Goal: Task Accomplishment & Management: Manage account settings

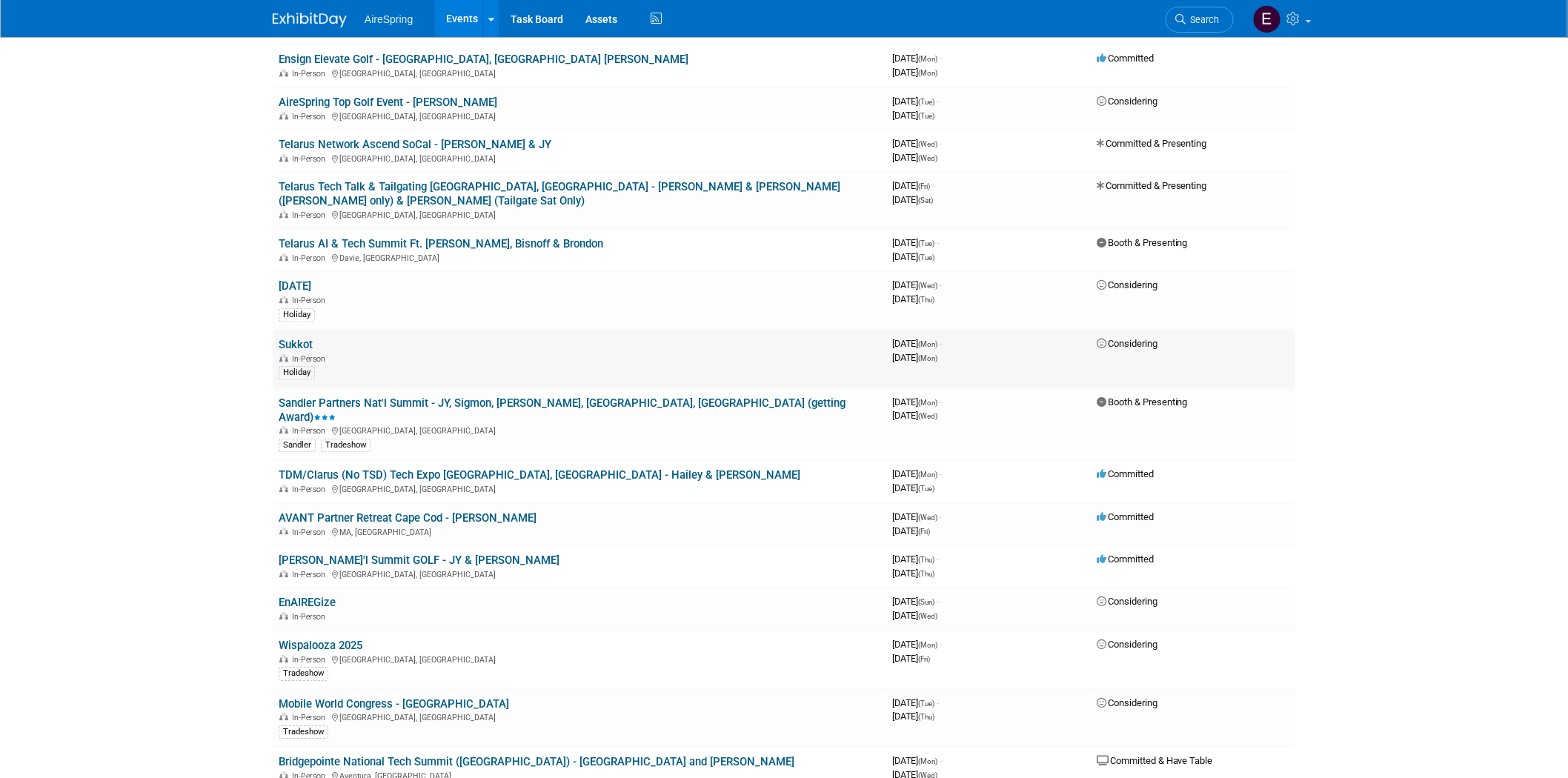
scroll to position [1482, 0]
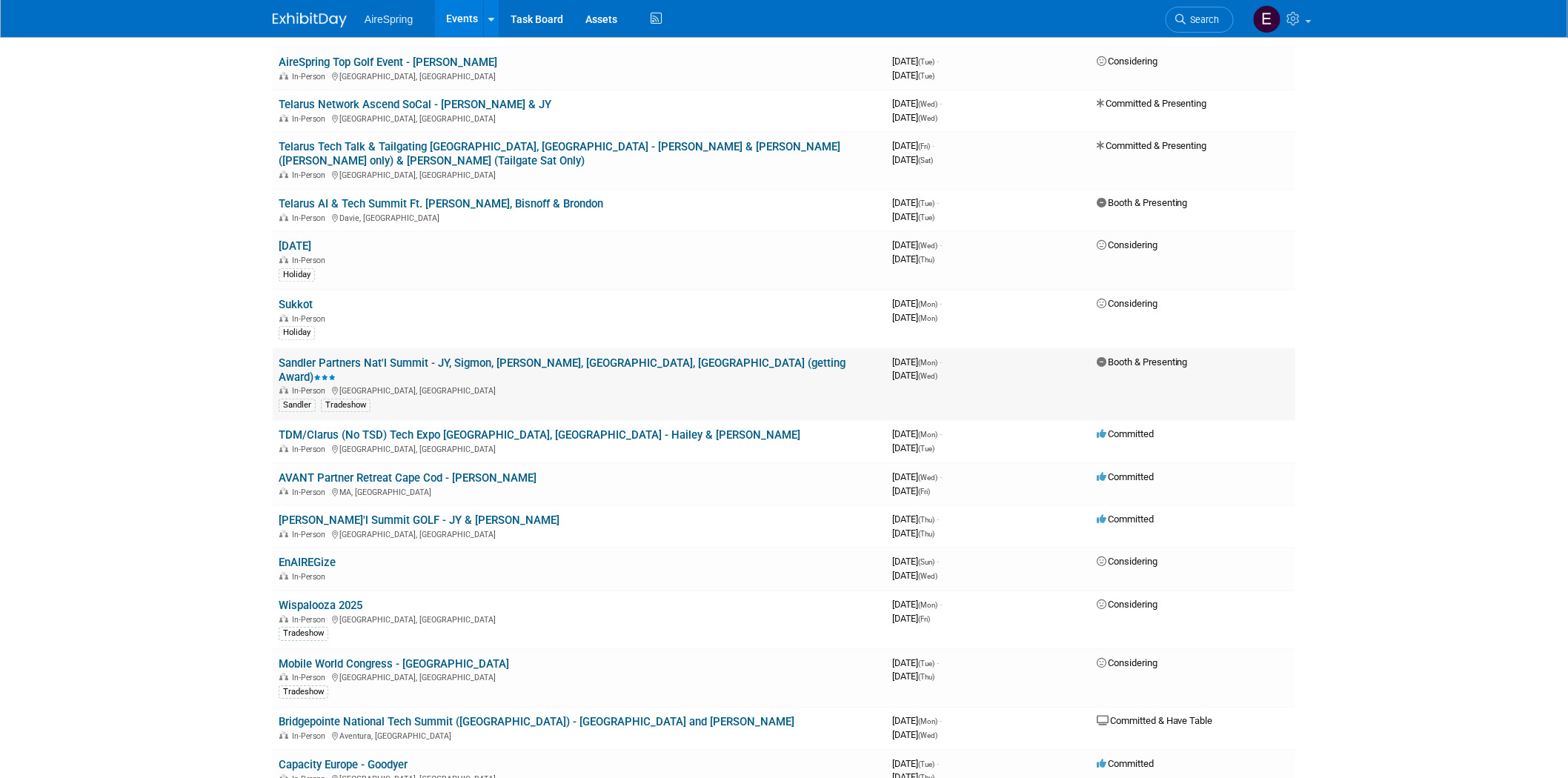
click at [528, 357] on link "Sandler Partners Nat'l Summit - JY, Sigmon, [PERSON_NAME], [GEOGRAPHIC_DATA], […" at bounding box center [562, 370] width 567 height 27
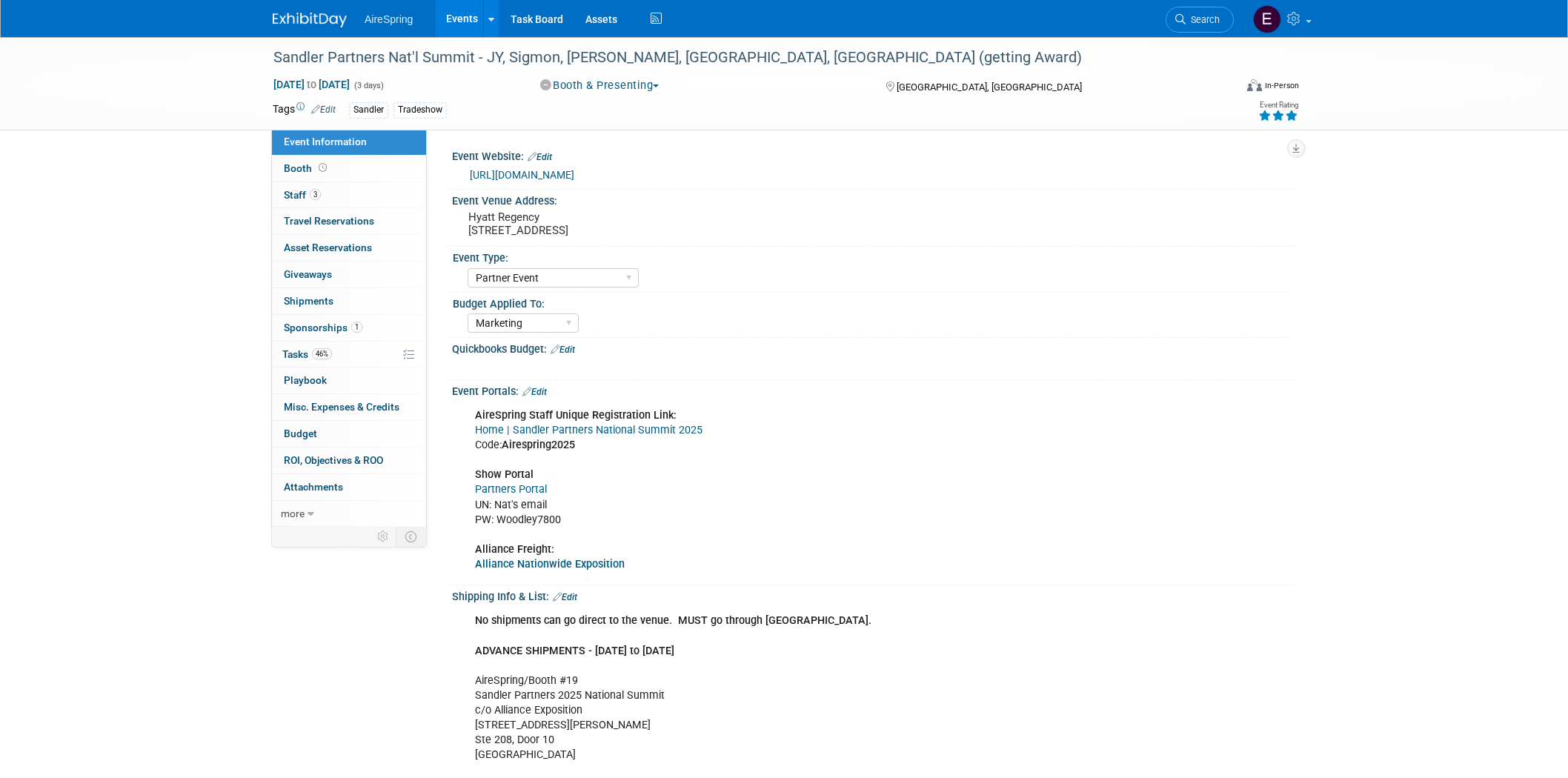
select select "Partner Event"
select select "Marketing"
click at [528, 174] on link "[URL][DOMAIN_NAME]" at bounding box center [522, 174] width 104 height 12
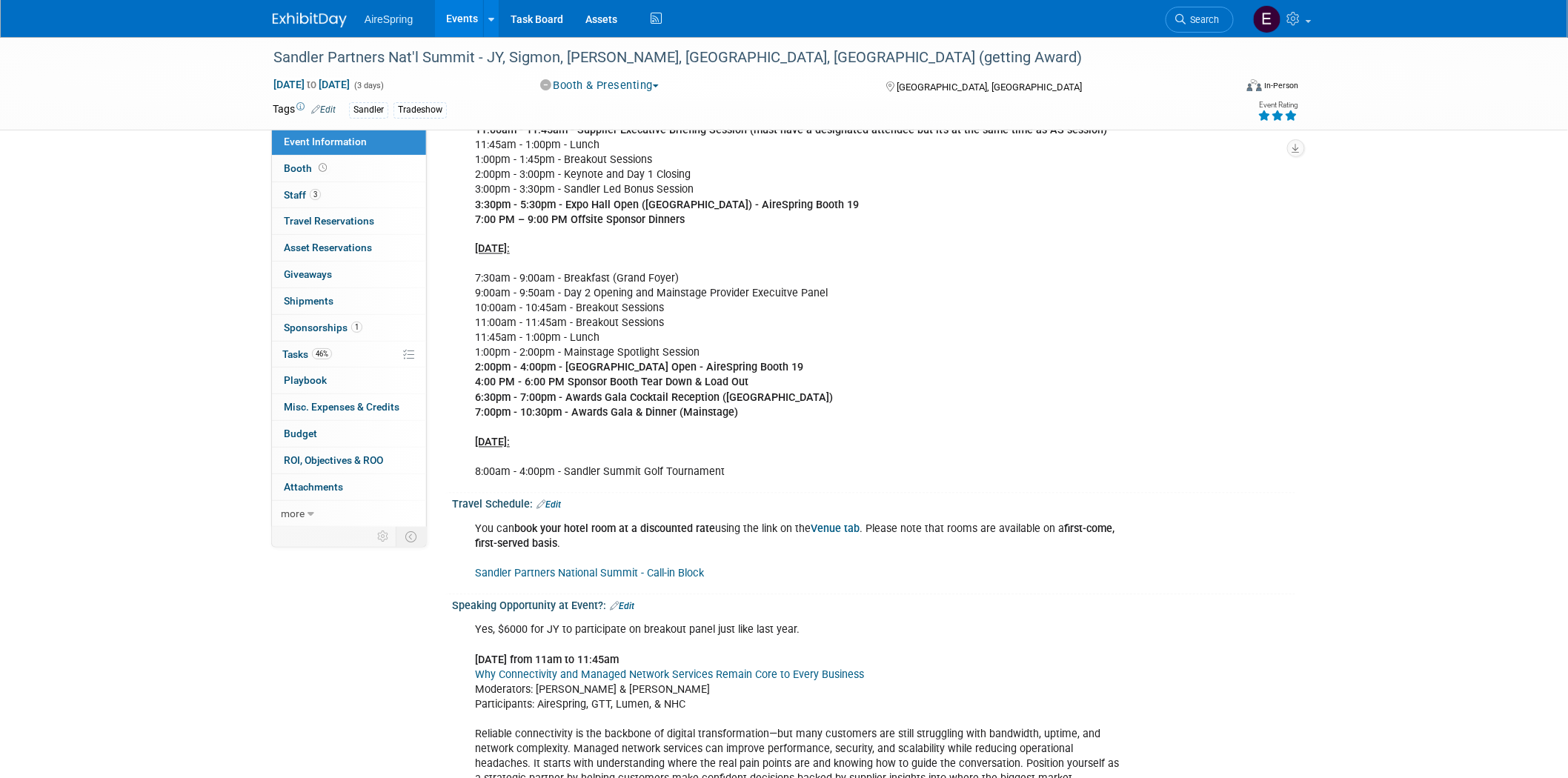
scroll to position [1031, 0]
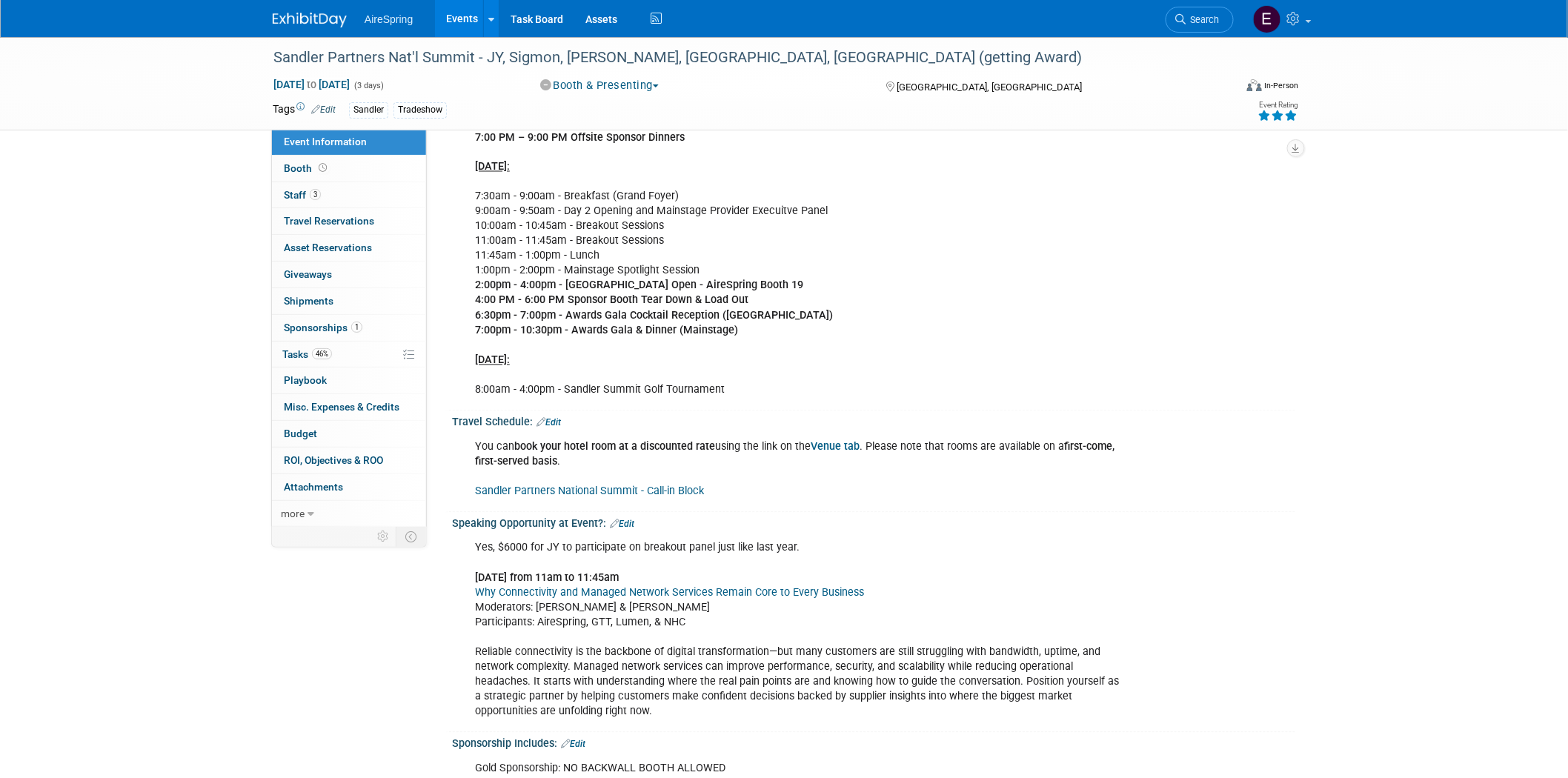
click at [837, 442] on b "Venue tab" at bounding box center [835, 447] width 49 height 13
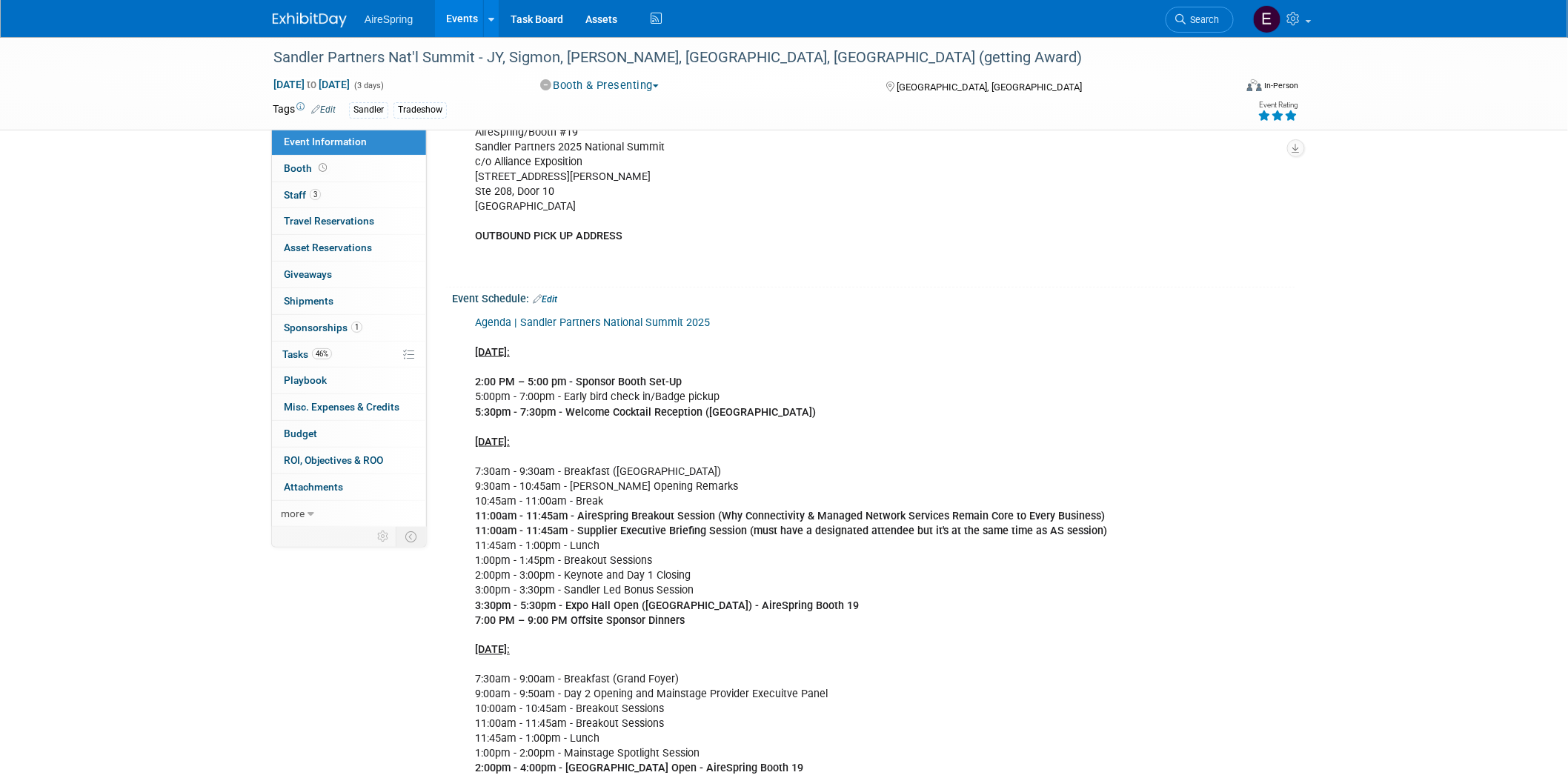
scroll to position [537, 0]
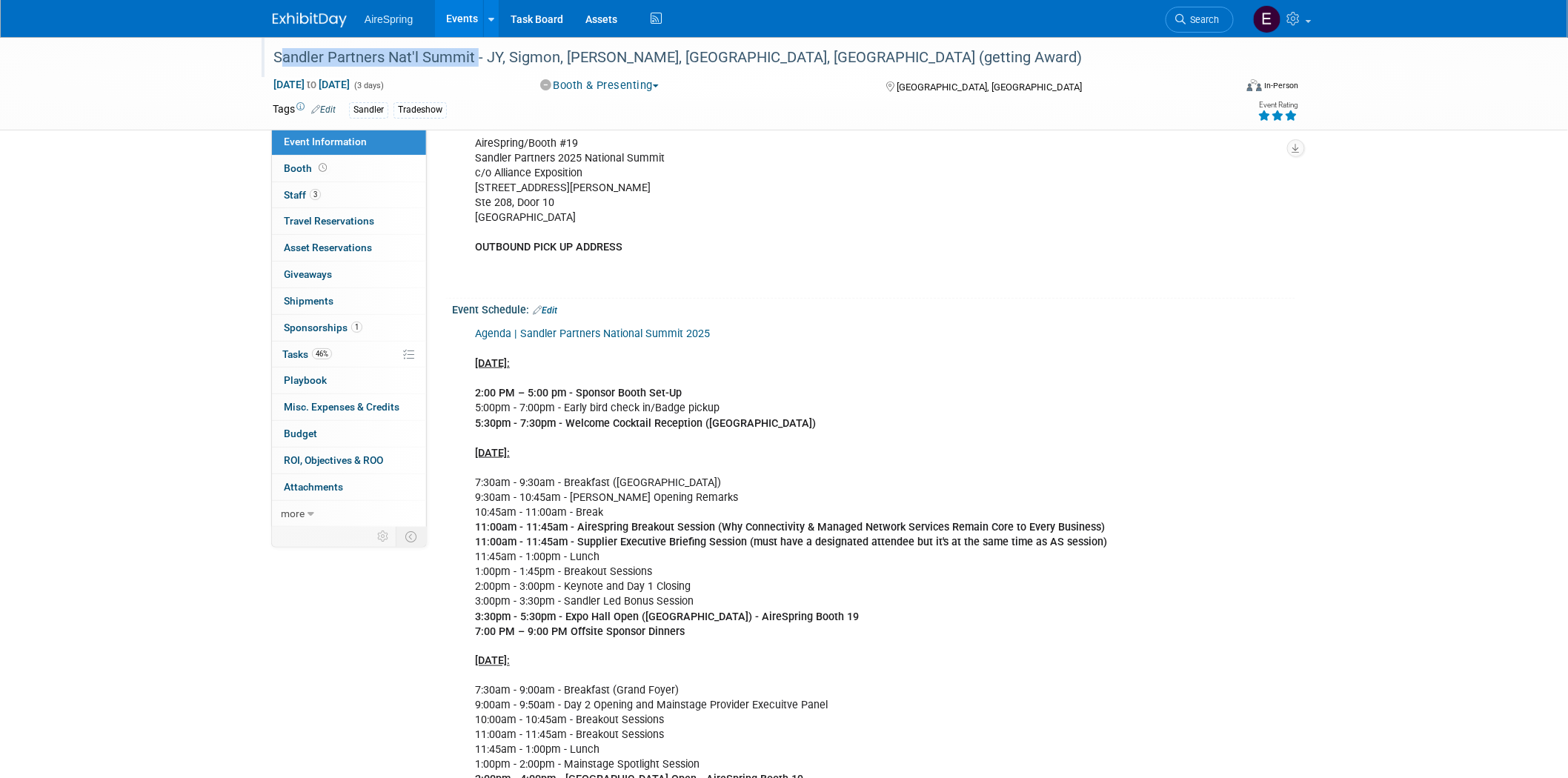
drag, startPoint x: 270, startPoint y: 52, endPoint x: 472, endPoint y: 49, distance: 202.0
click at [472, 49] on div "Sandler Partners Nat'l Summit - JY, Sigmon, [PERSON_NAME], [GEOGRAPHIC_DATA], […" at bounding box center [740, 57] width 943 height 27
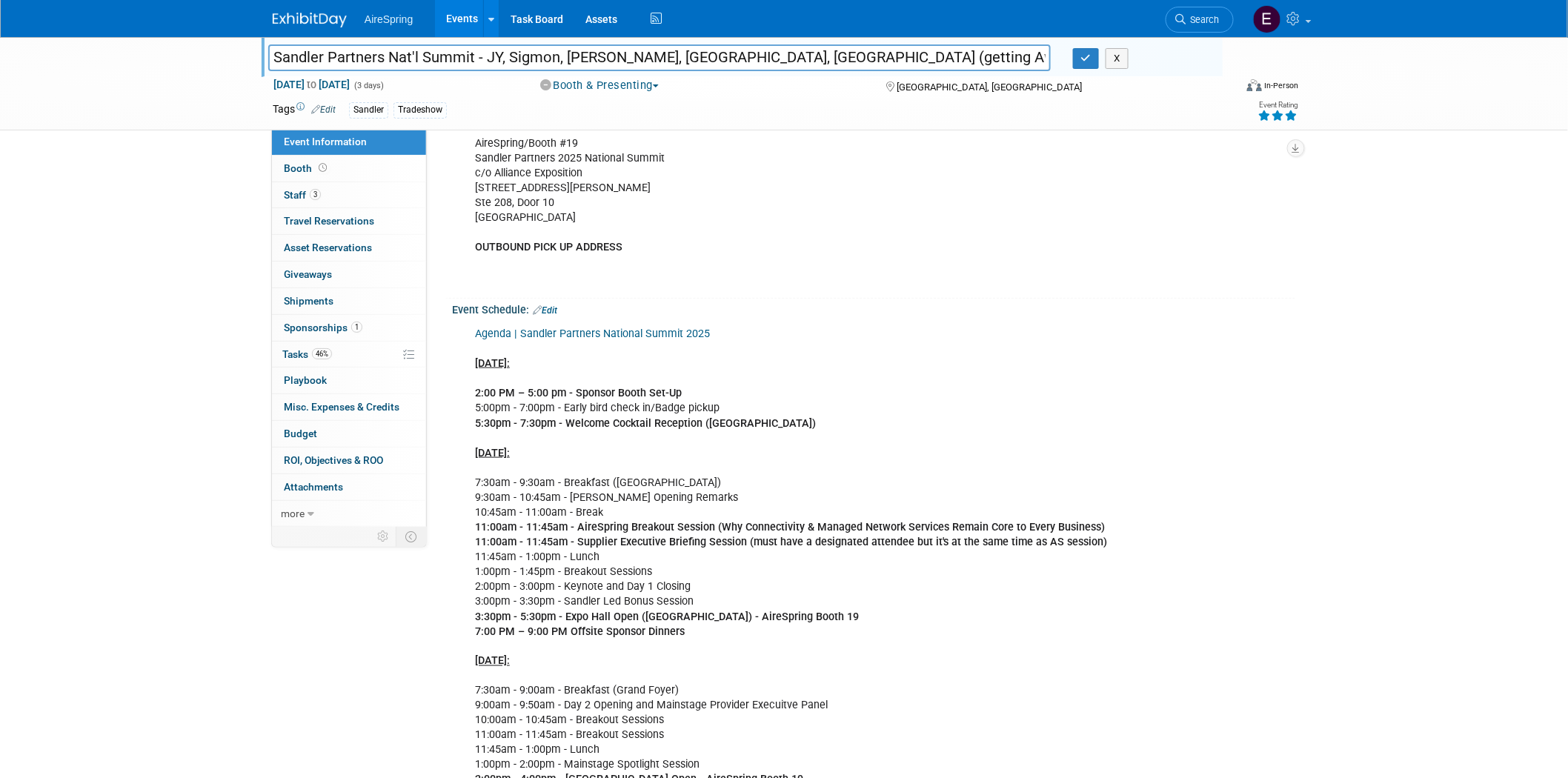
drag, startPoint x: 269, startPoint y: 56, endPoint x: 472, endPoint y: 56, distance: 203.0
click at [472, 56] on input "Sandler Partners Nat'l Summit - JY, Sigmon, [PERSON_NAME], [GEOGRAPHIC_DATA], […" at bounding box center [659, 57] width 782 height 26
drag, startPoint x: 487, startPoint y: 56, endPoint x: 753, endPoint y: 60, distance: 266.0
click at [753, 60] on input "Sandler Partners Nat'l Summit - JY, Sigmon, [PERSON_NAME], [GEOGRAPHIC_DATA], […" at bounding box center [659, 57] width 782 height 26
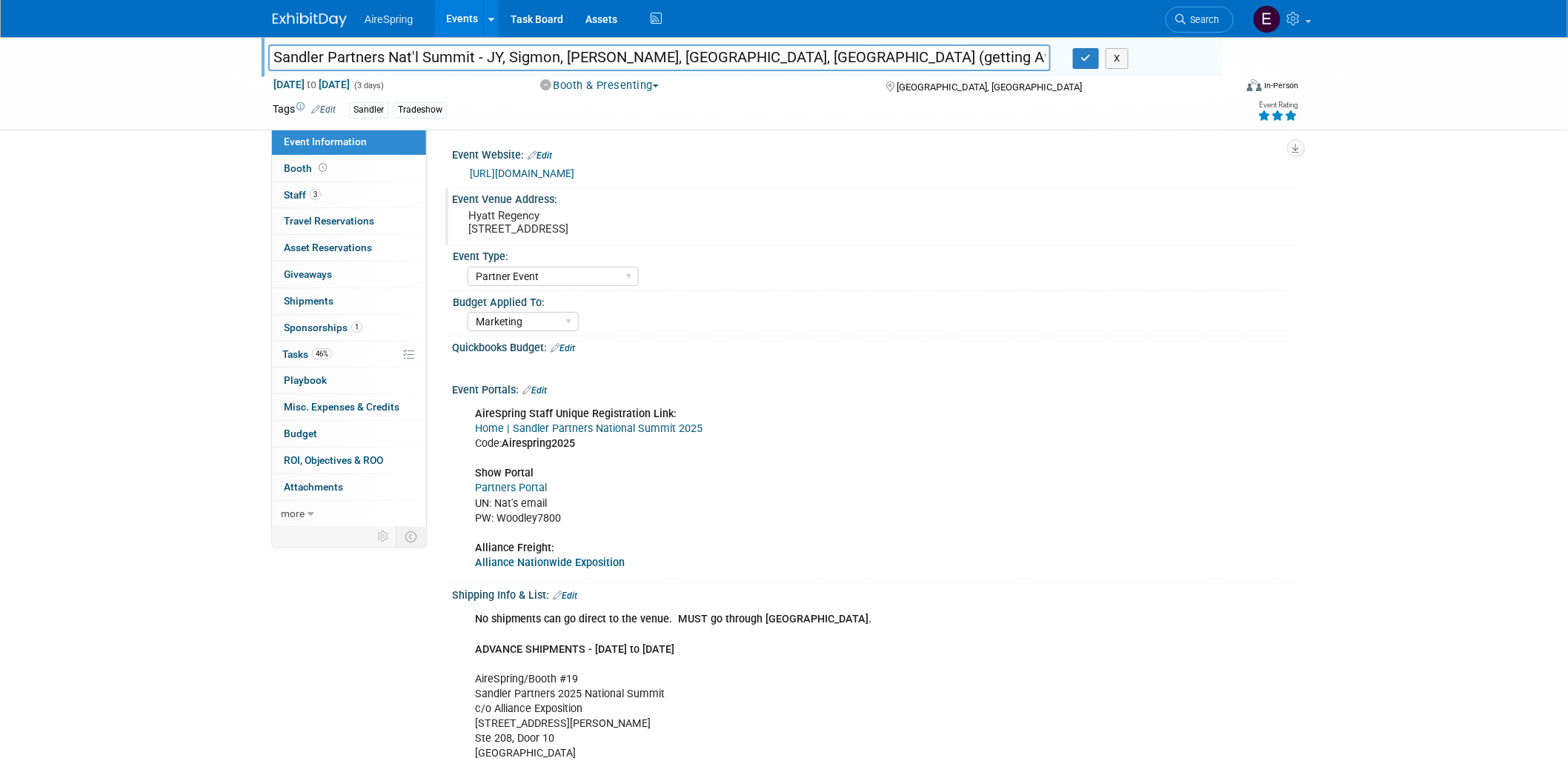
scroll to position [0, 0]
drag, startPoint x: 465, startPoint y: 228, endPoint x: 716, endPoint y: 230, distance: 251.0
click at [716, 230] on div "Hyatt Regency [STREET_ADDRESS]" at bounding box center [628, 224] width 329 height 34
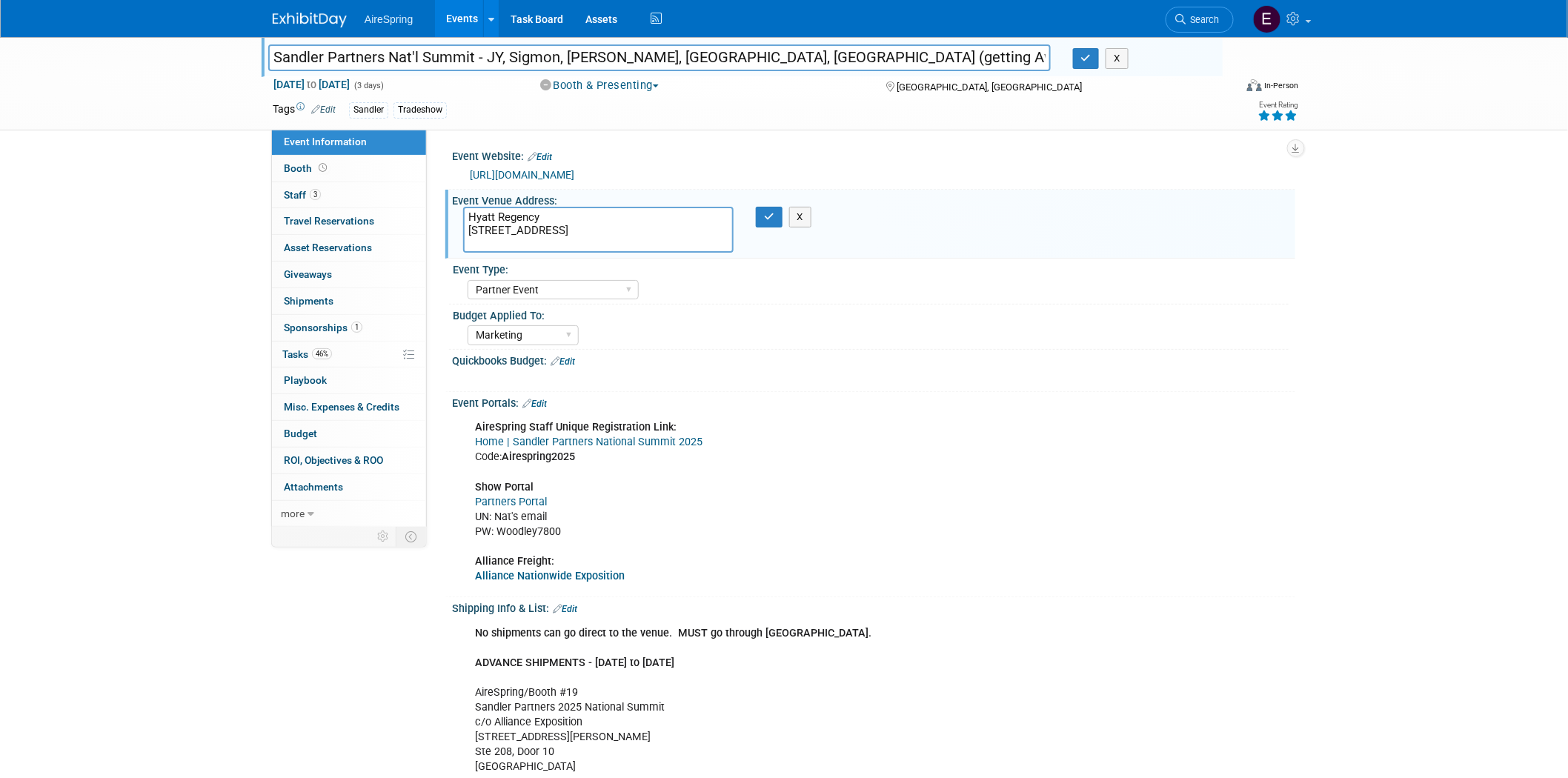
drag, startPoint x: 467, startPoint y: 228, endPoint x: 725, endPoint y: 228, distance: 258.0
click at [725, 228] on textarea "Hyatt Regency [STREET_ADDRESS]" at bounding box center [598, 229] width 270 height 46
click at [525, 261] on div "Event Type:" at bounding box center [870, 267] width 836 height 19
drag, startPoint x: 463, startPoint y: 228, endPoint x: 738, endPoint y: 232, distance: 275.0
click at [738, 230] on div "Hyatt Regency [STREET_ADDRESS]" at bounding box center [598, 229] width 293 height 46
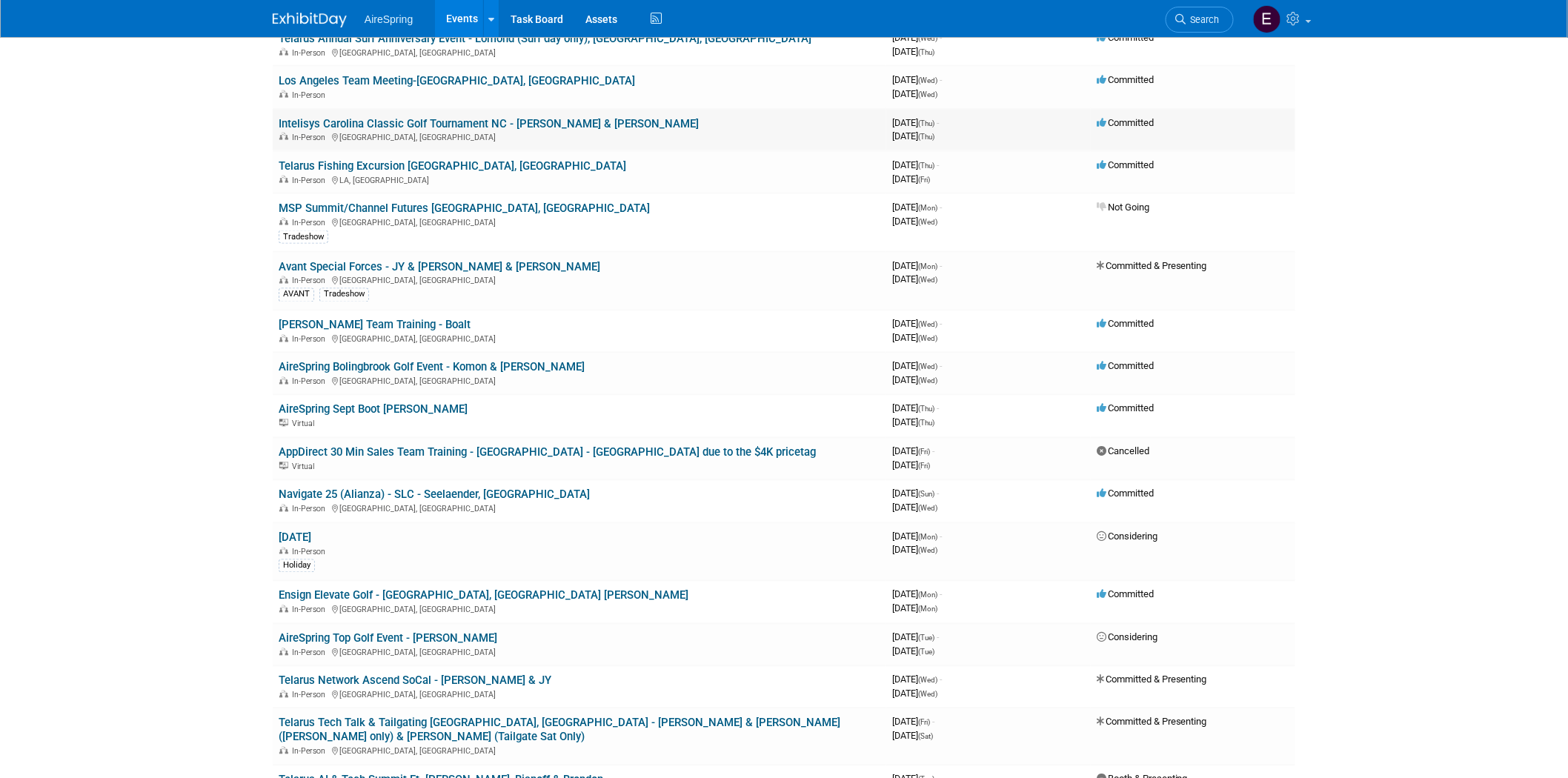
scroll to position [988, 0]
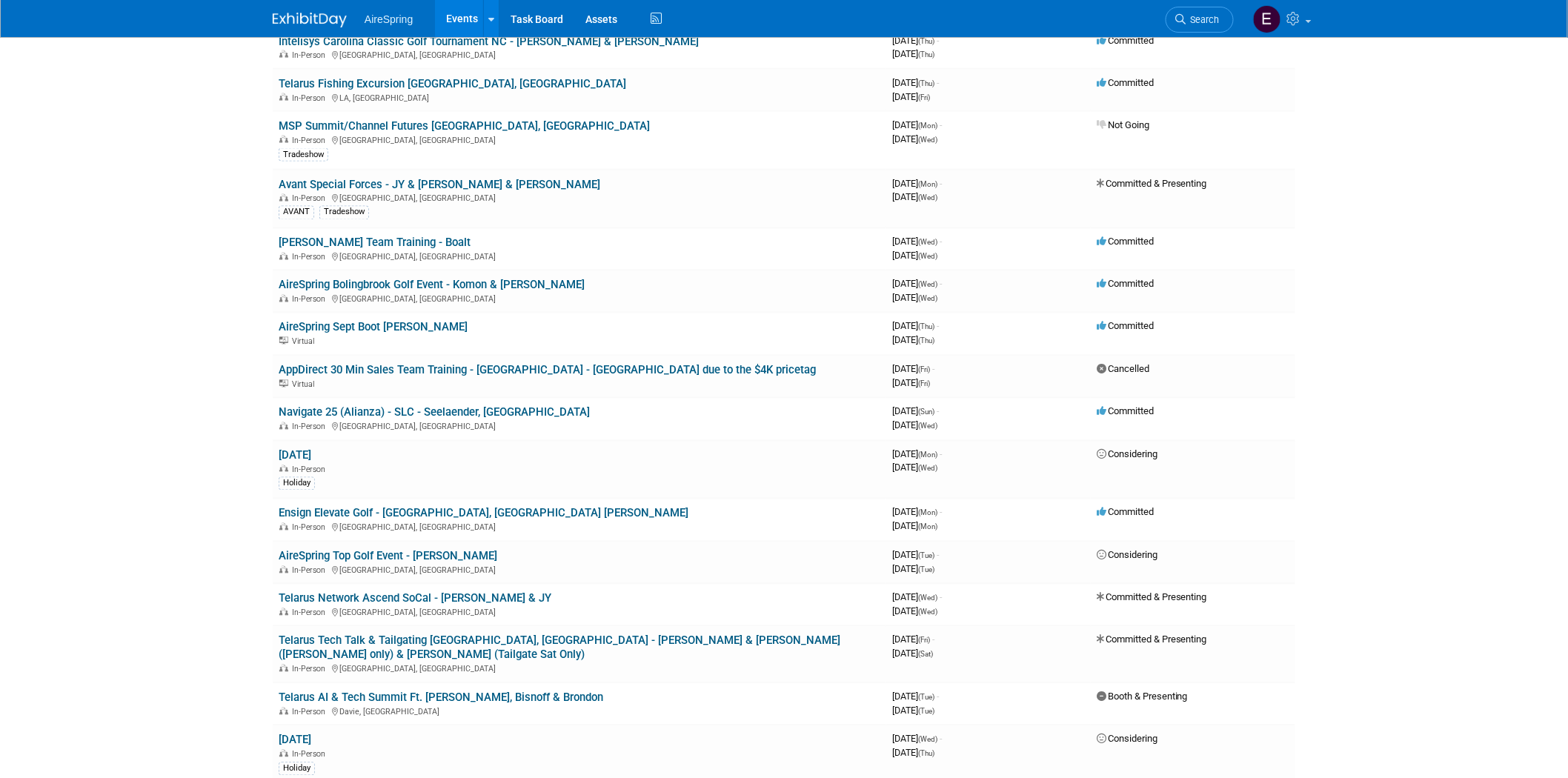
click at [373, 592] on link "Telarus Network Ascend SoCal - [PERSON_NAME] & JY" at bounding box center [415, 598] width 273 height 14
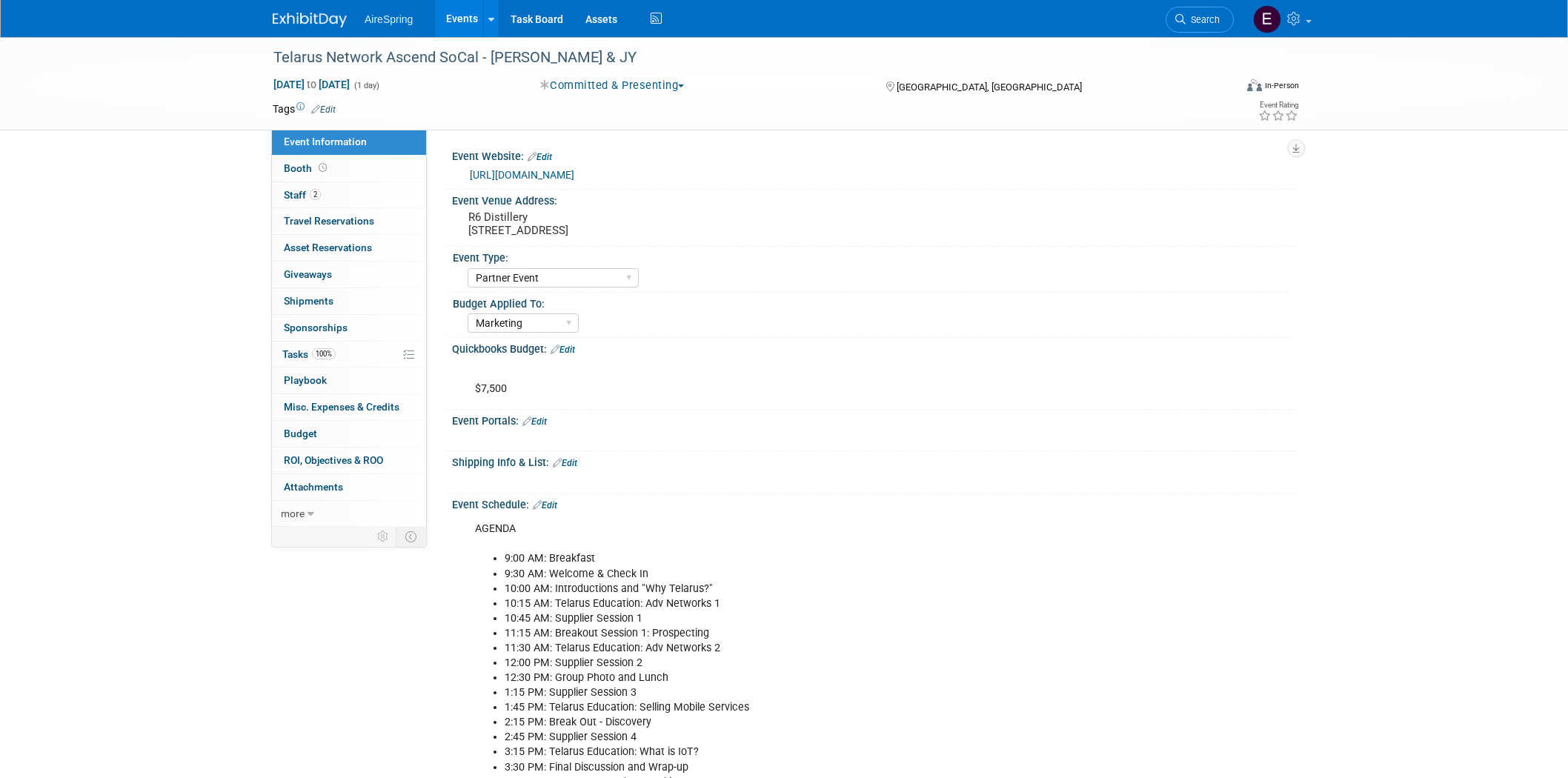
select select "Partner Event"
select select "Marketing"
drag, startPoint x: 270, startPoint y: 50, endPoint x: 477, endPoint y: 58, distance: 207.2
click at [477, 58] on div "Telarus Network Ascend SoCal - [PERSON_NAME] & JY" at bounding box center [740, 57] width 943 height 27
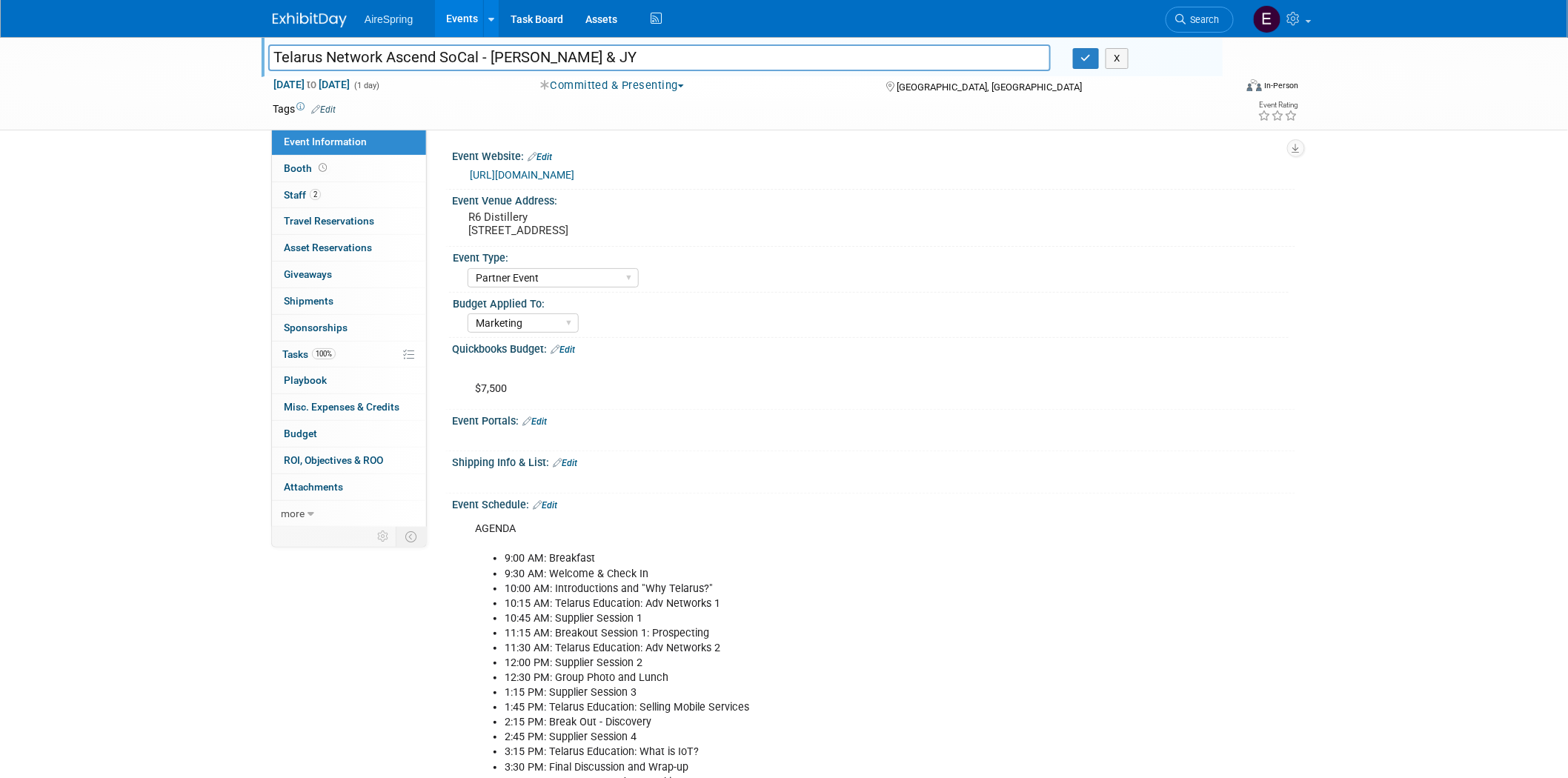
drag, startPoint x: 277, startPoint y: 55, endPoint x: 472, endPoint y: 68, distance: 195.4
click at [472, 61] on input "Telarus Network Ascend SoCal - [PERSON_NAME] & JY" at bounding box center [659, 57] width 782 height 26
click at [199, 111] on div "Telarus Network Ascend SoCal - Castillo & JY Telarus Network Ascend SoCal - Cas…" at bounding box center [784, 84] width 1568 height 94
drag, startPoint x: 273, startPoint y: 54, endPoint x: 474, endPoint y: 77, distance: 202.3
click at [477, 58] on input "Telarus Network Ascend SoCal - [PERSON_NAME] & JY" at bounding box center [659, 57] width 782 height 26
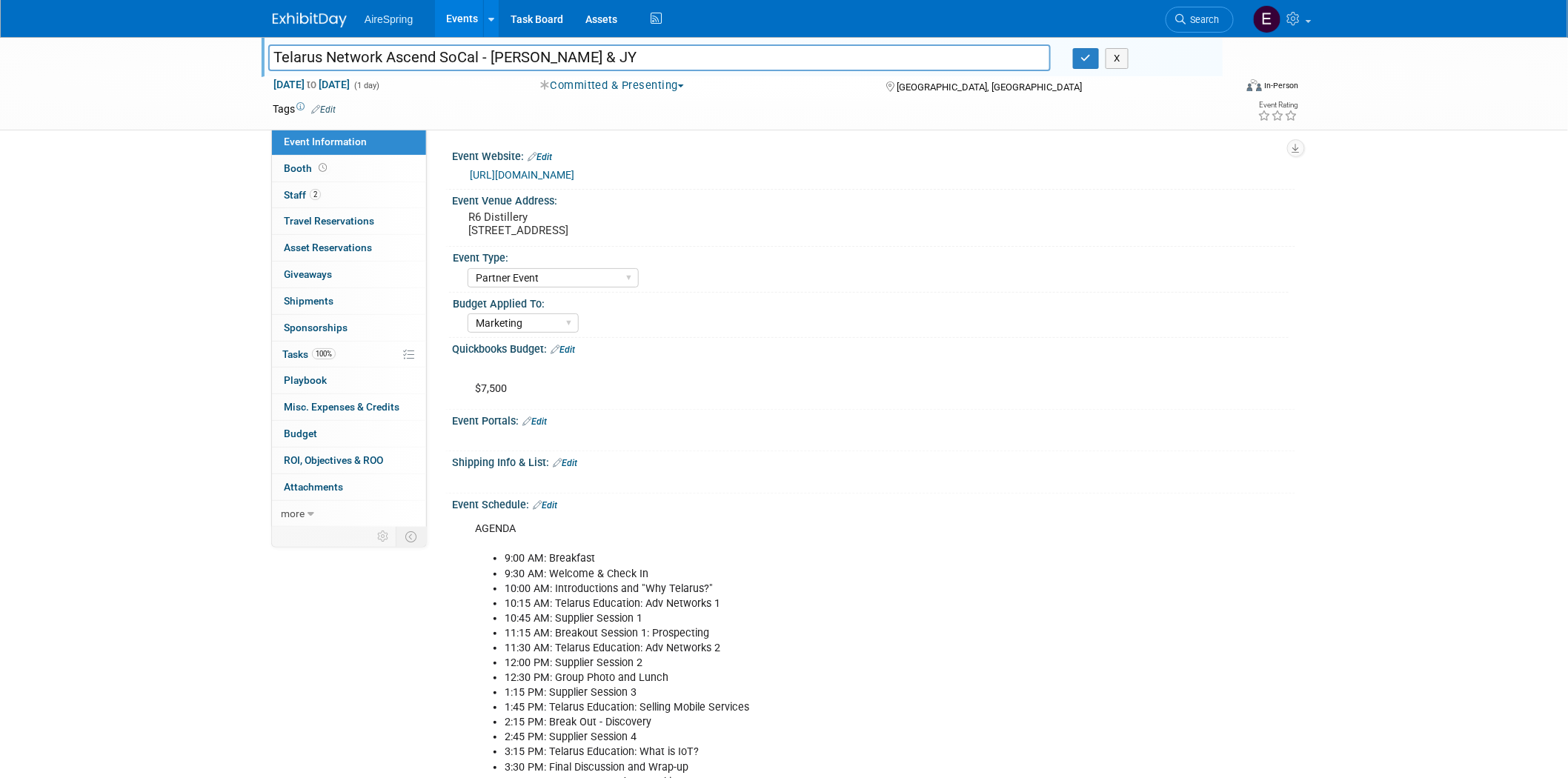
click at [787, 265] on div "AireSpring Event AireSpring Internal Partner Event Training Tradeshow - Exhibit…" at bounding box center [878, 276] width 821 height 23
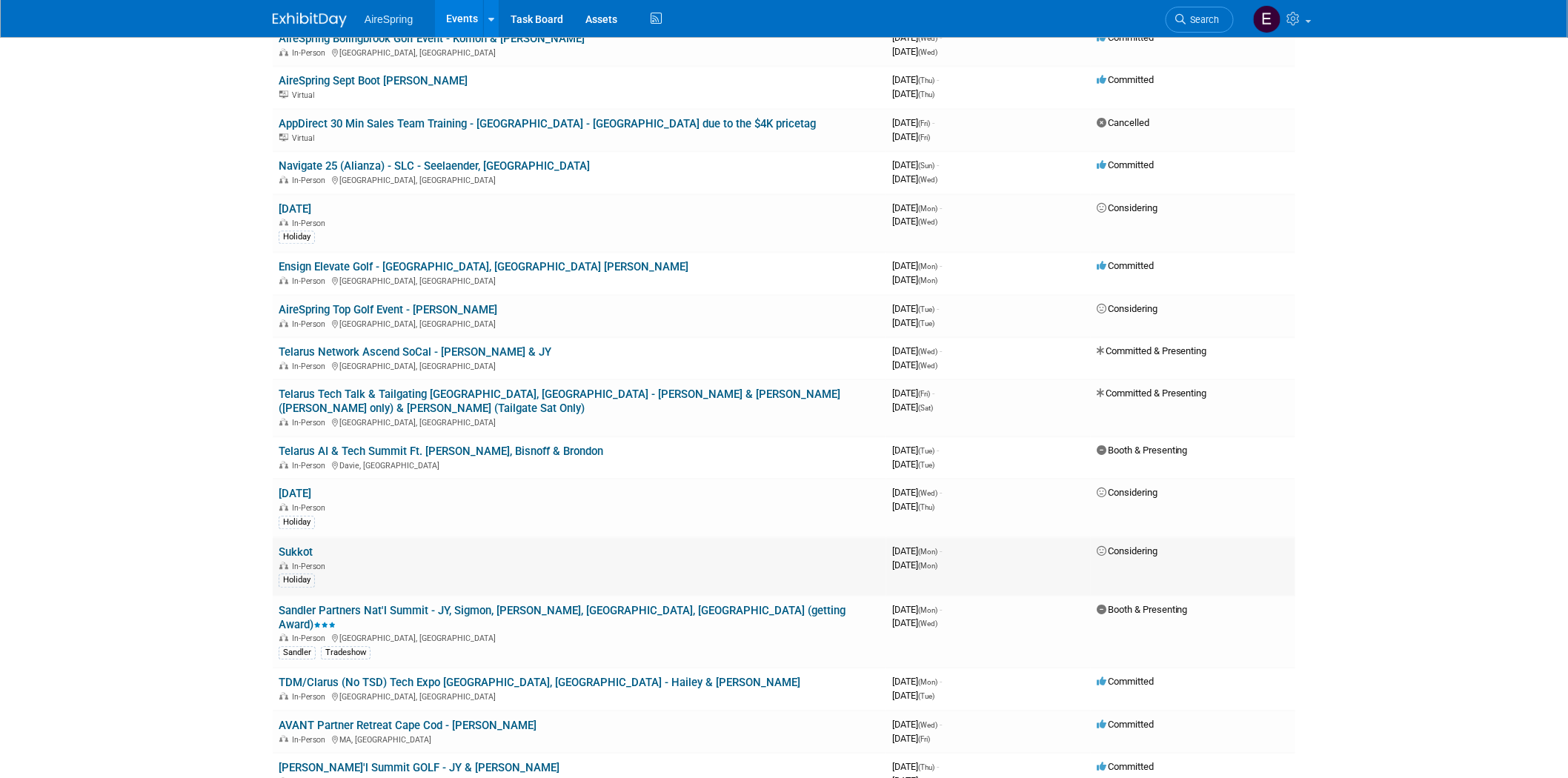
scroll to position [1399, 0]
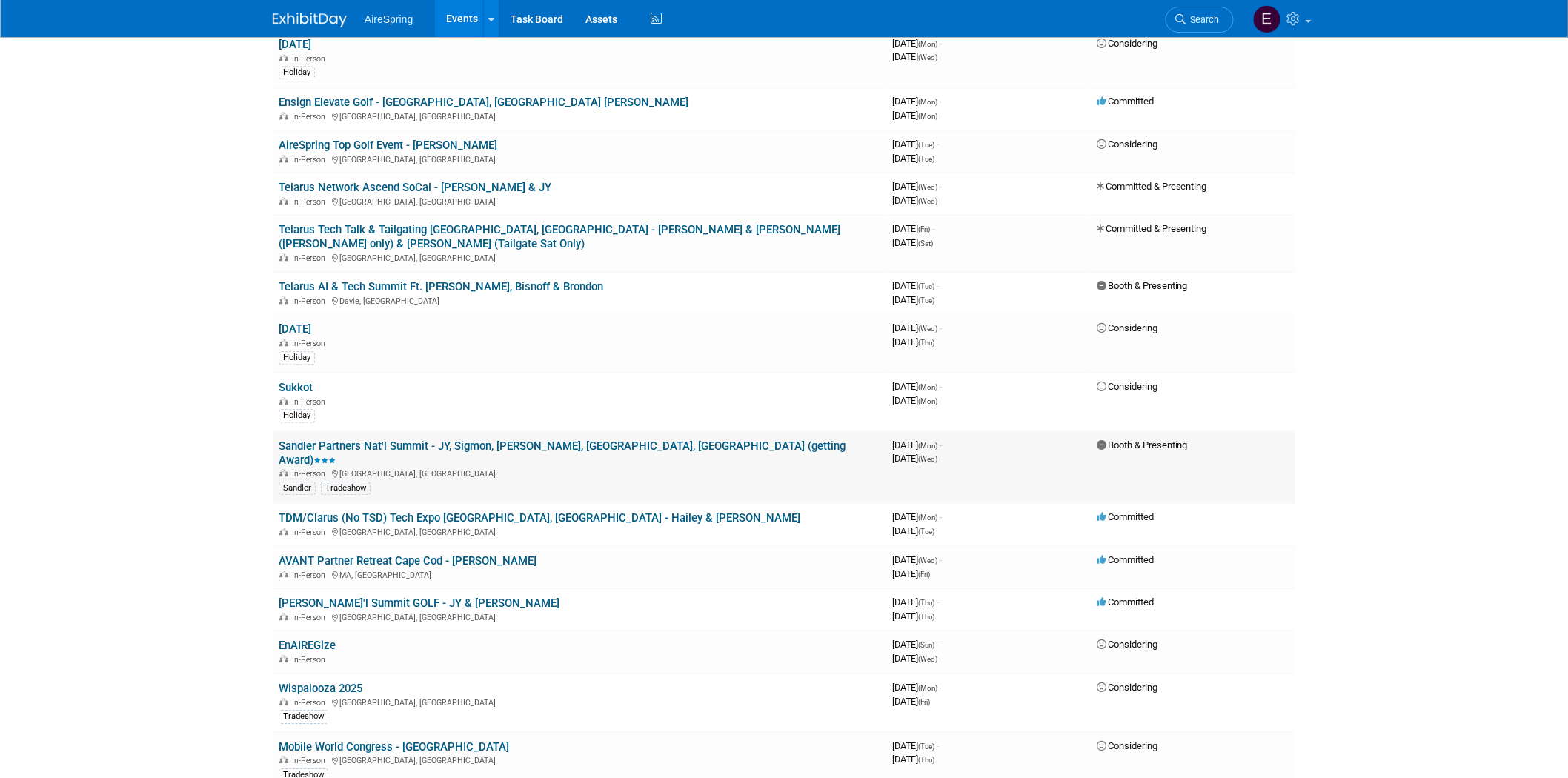
click at [529, 439] on link "Sandler Partners Nat'l Summit - JY, Sigmon, [PERSON_NAME], [GEOGRAPHIC_DATA], […" at bounding box center [562, 453] width 567 height 27
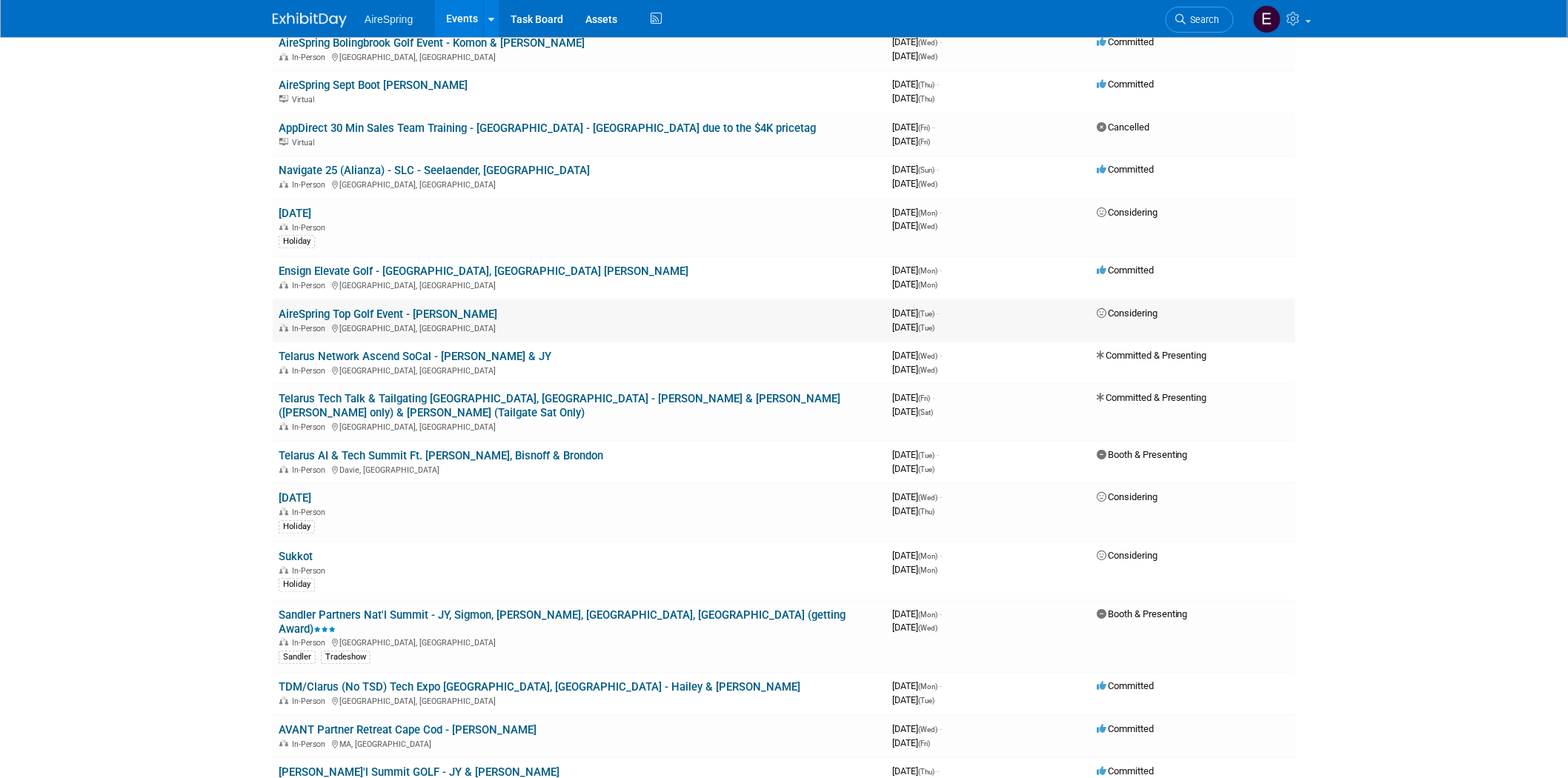
scroll to position [1234, 0]
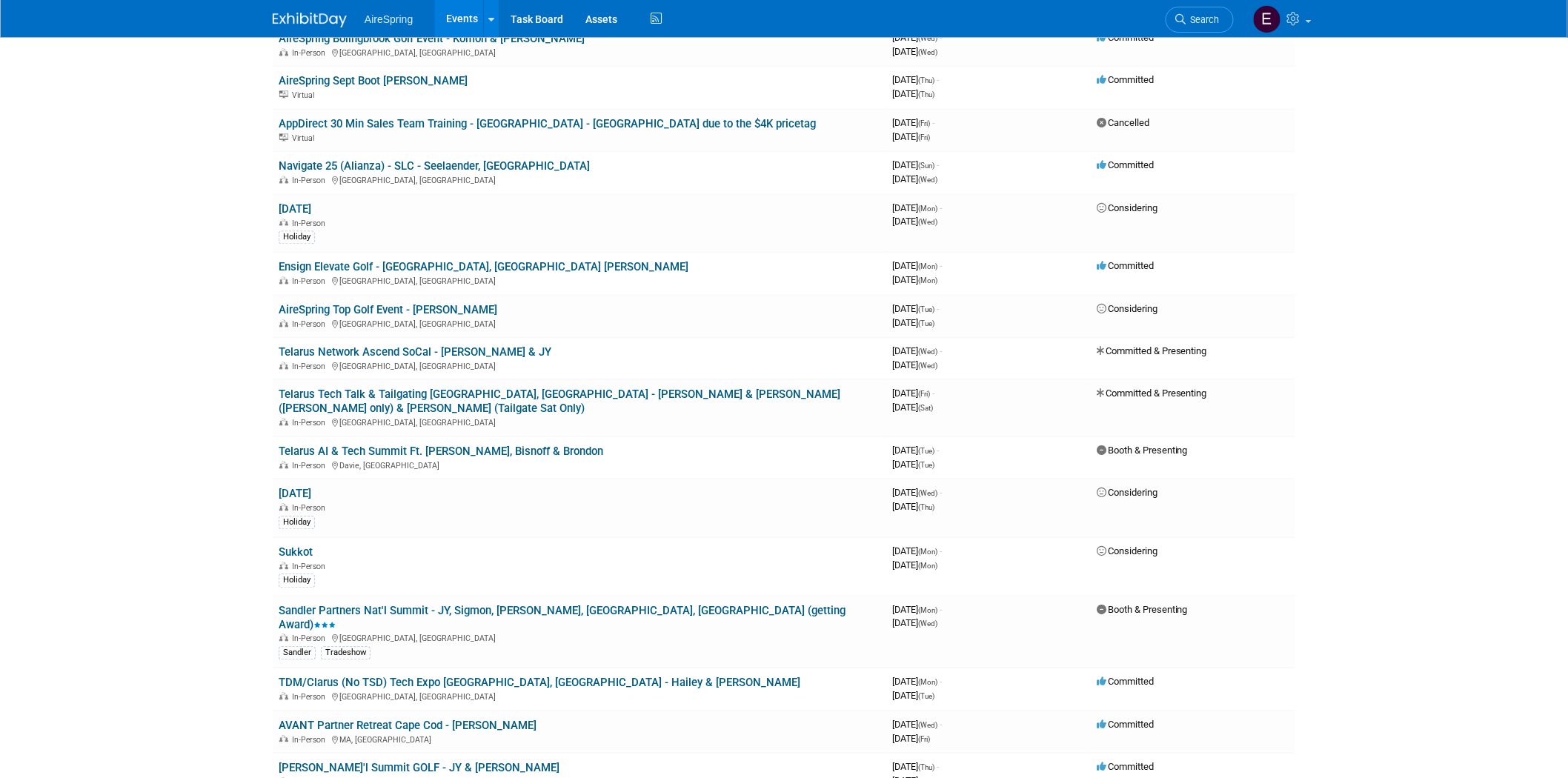
click at [401, 345] on link "Telarus Network Ascend SoCal - [PERSON_NAME] & JY" at bounding box center [415, 352] width 273 height 14
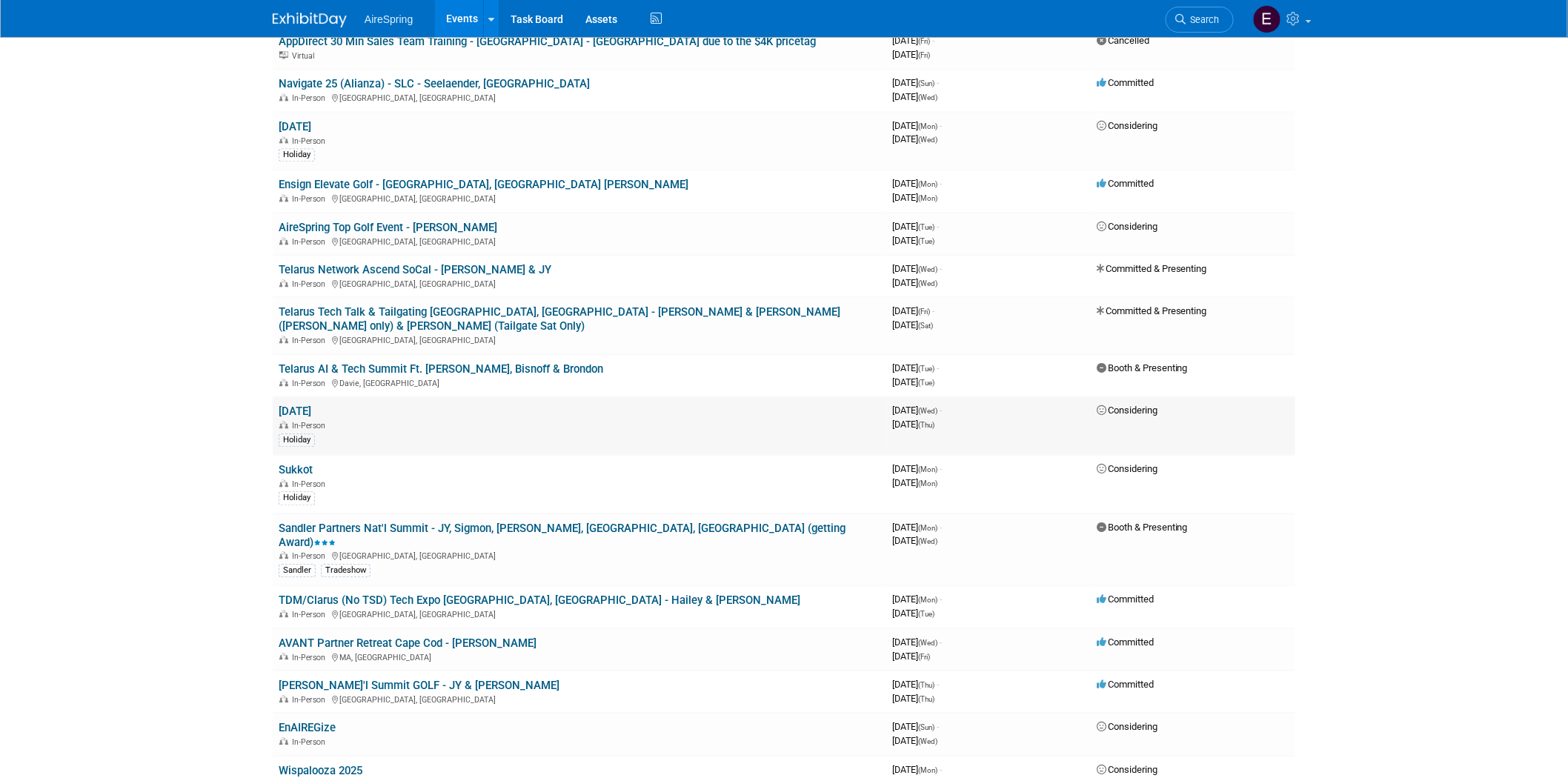
scroll to position [1399, 0]
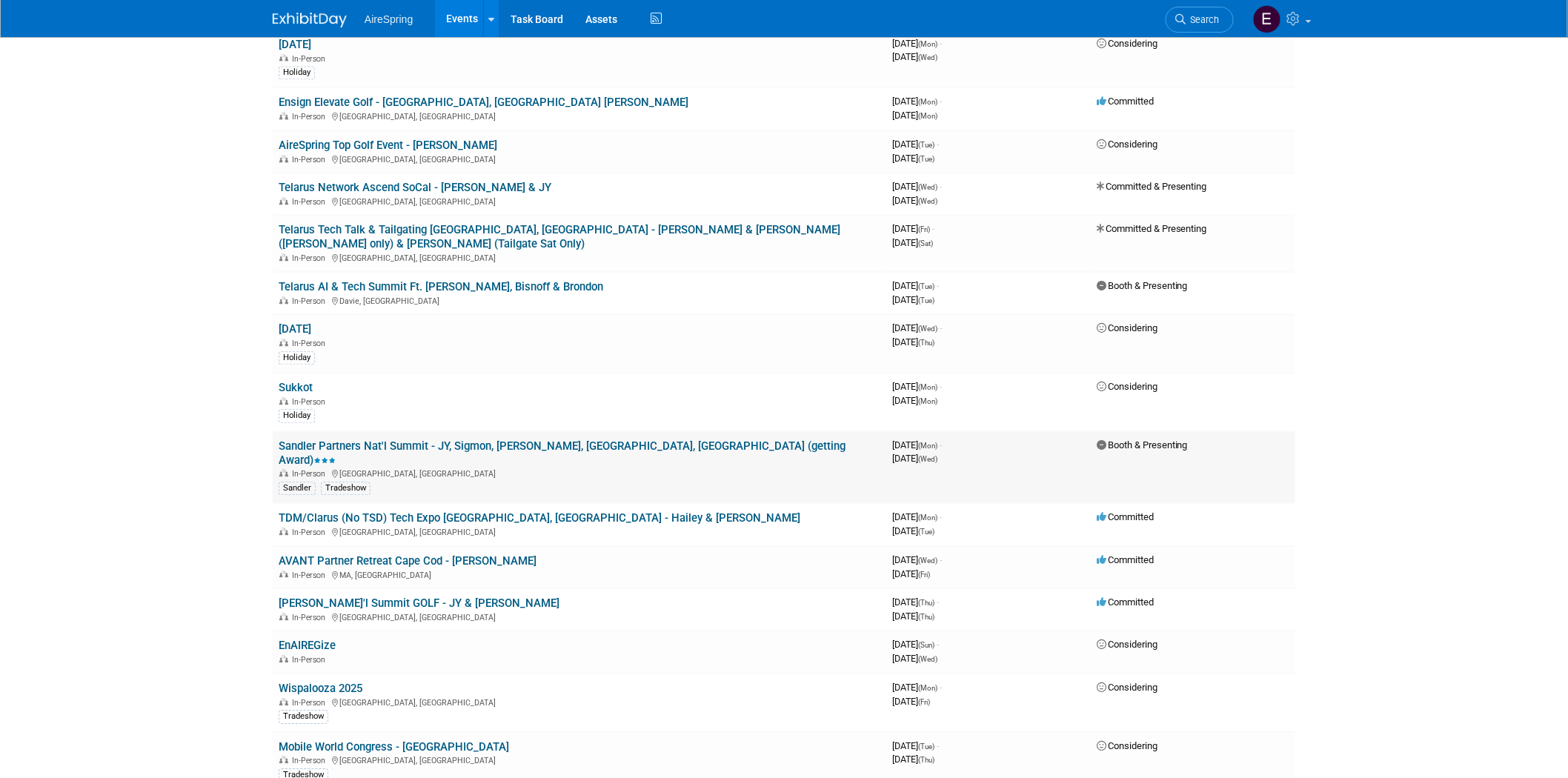
click at [497, 439] on link "Sandler Partners Nat'l Summit - JY, Sigmon, [PERSON_NAME], [GEOGRAPHIC_DATA], […" at bounding box center [562, 453] width 567 height 27
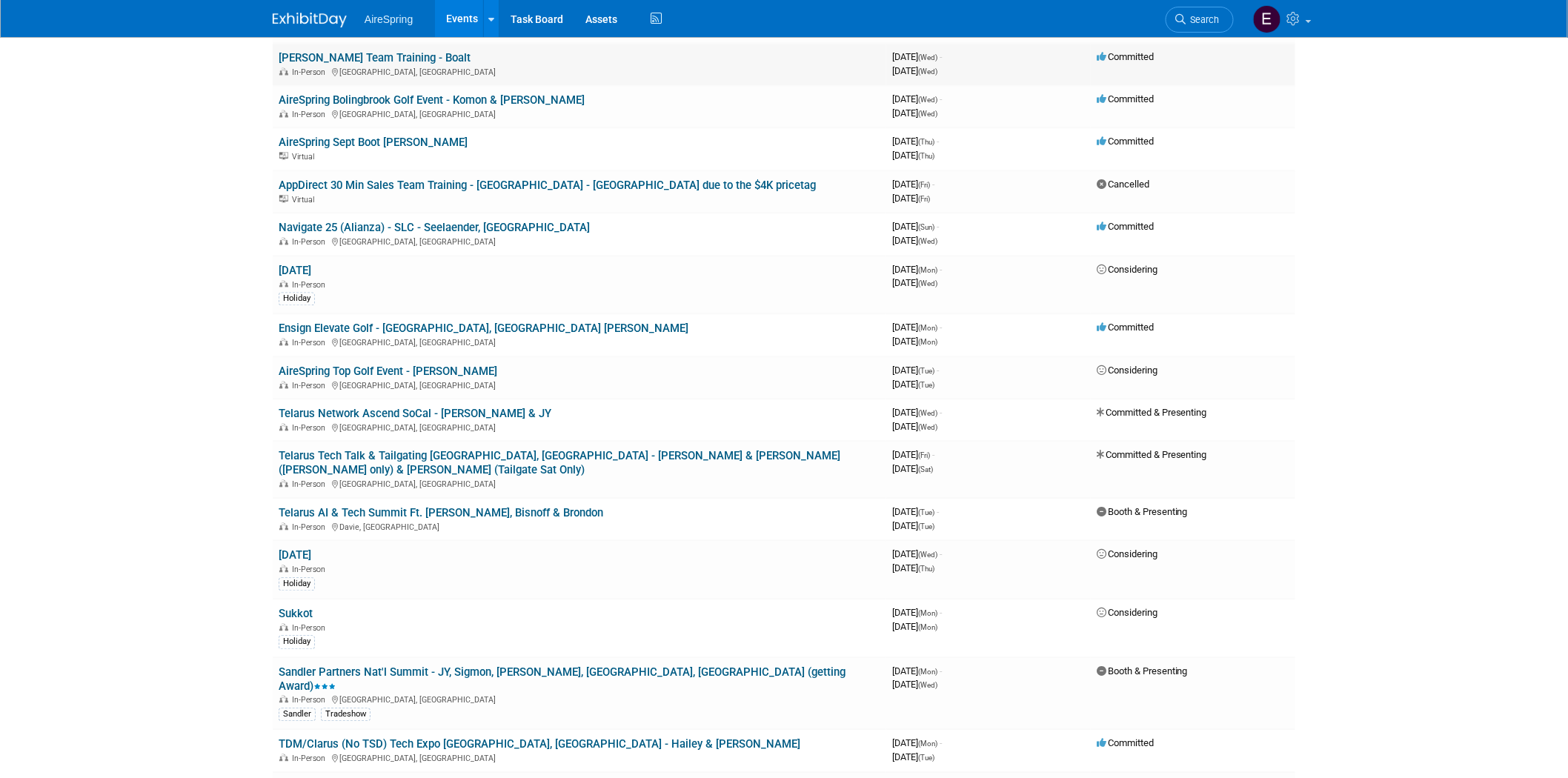
scroll to position [1316, 0]
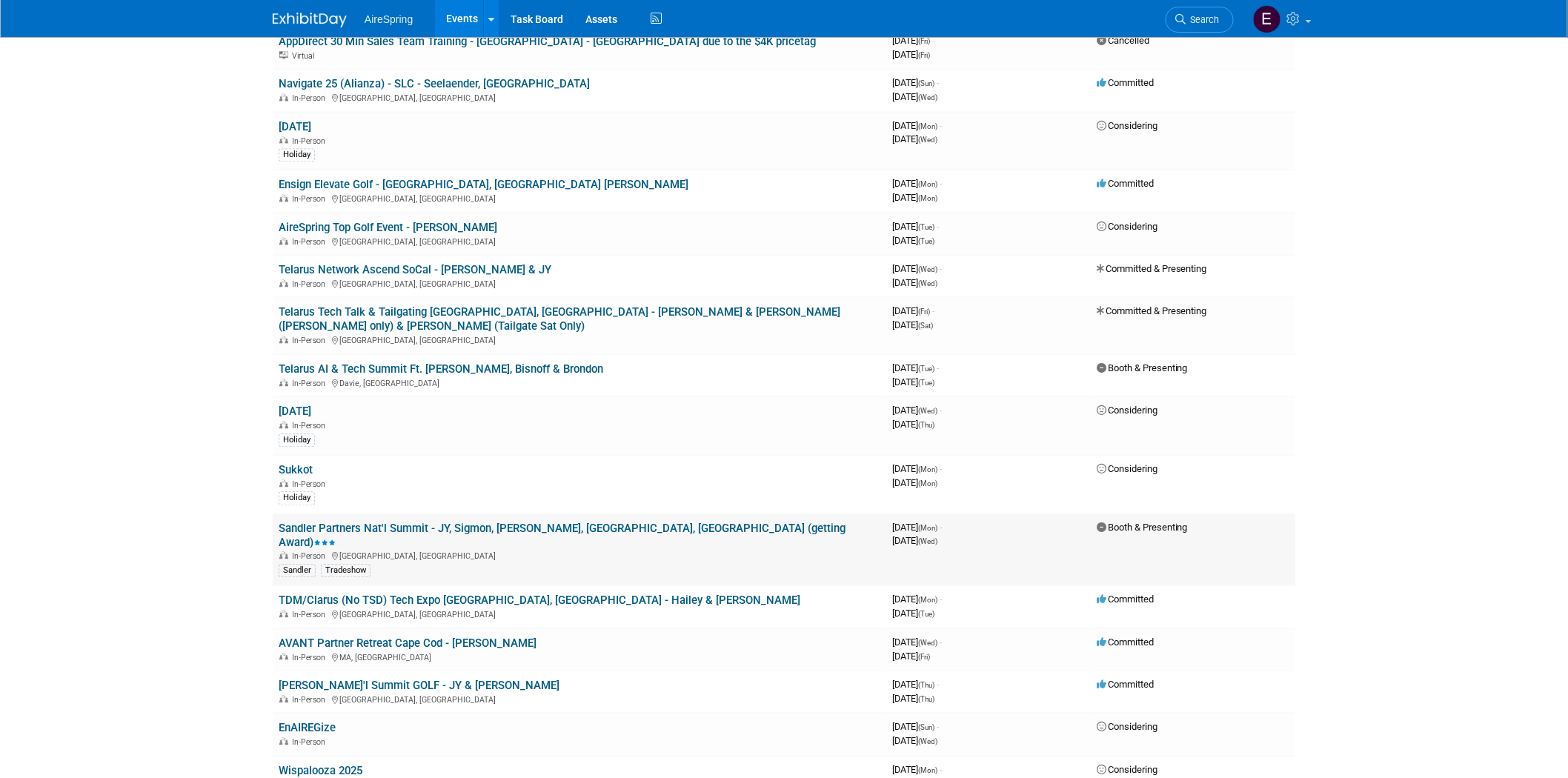
click at [432, 521] on link "Sandler Partners Nat'l Summit - JY, Sigmon, [PERSON_NAME], [GEOGRAPHIC_DATA], […" at bounding box center [562, 535] width 567 height 27
click at [282, 521] on link "Sandler Partners Nat'l Summit - JY, Sigmon, [PERSON_NAME], [GEOGRAPHIC_DATA], […" at bounding box center [562, 535] width 567 height 27
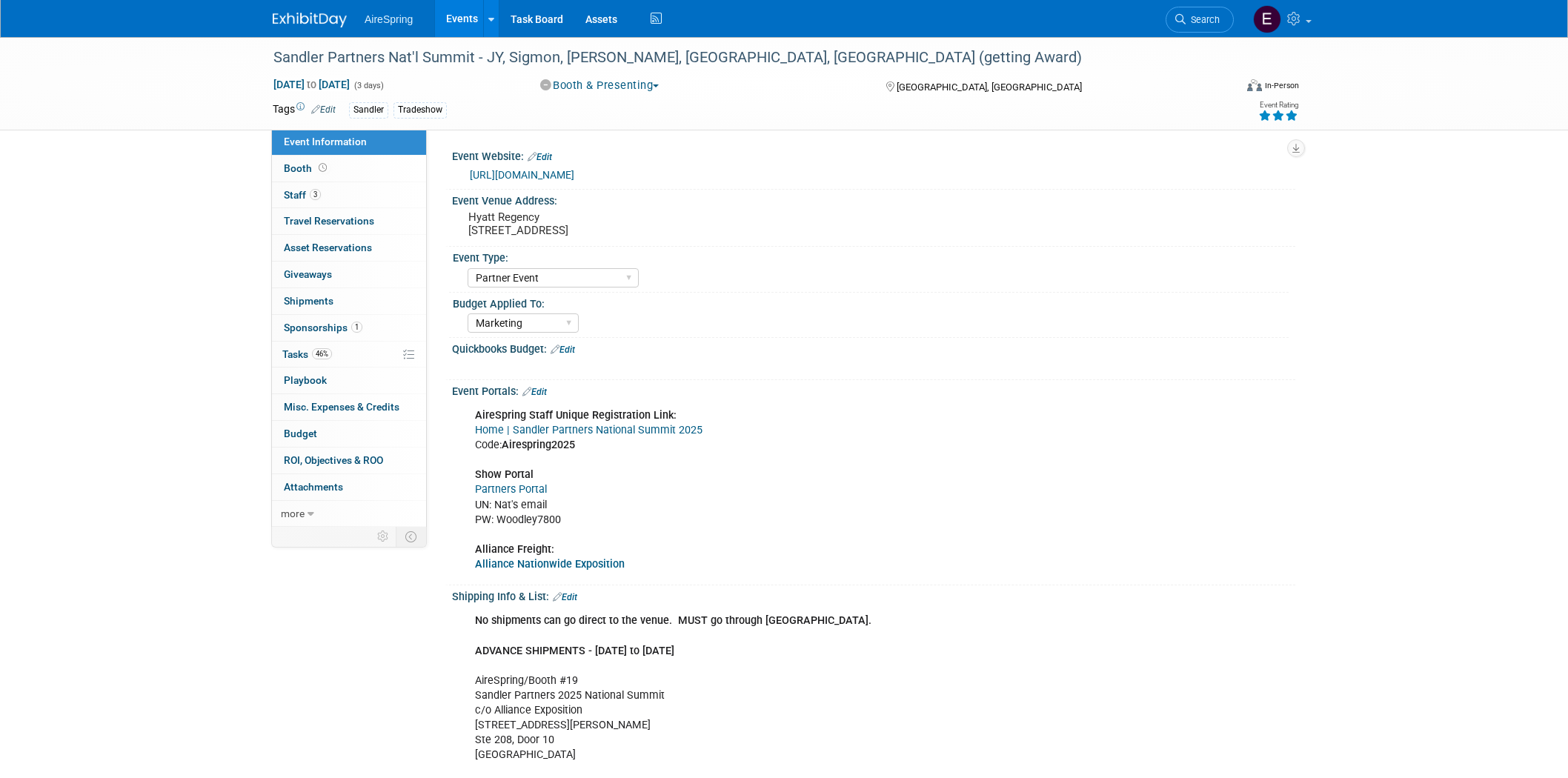
select select "Partner Event"
select select "Marketing"
drag, startPoint x: 467, startPoint y: 226, endPoint x: 714, endPoint y: 227, distance: 247.0
click at [714, 227] on pre "Hyatt Regency 21500 E Pacific Coast Hwy., Huntington Beach, CA 92648" at bounding box center [627, 224] width 319 height 27
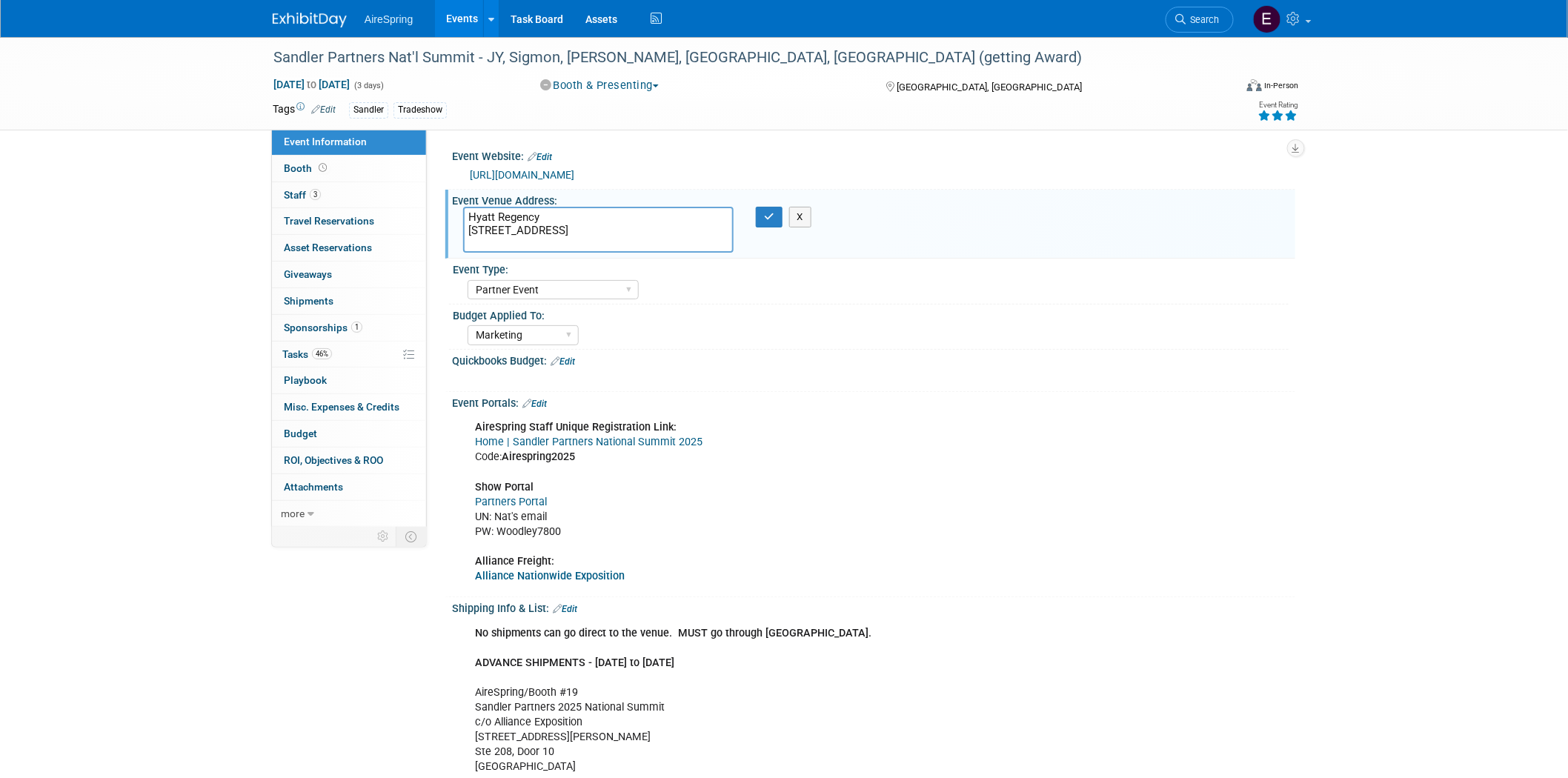
drag, startPoint x: 465, startPoint y: 226, endPoint x: 731, endPoint y: 245, distance: 266.7
click at [731, 245] on textarea "Hyatt Regency 21500 E Pacific Coast Hwy., Huntington Beach, CA 92648" at bounding box center [598, 229] width 270 height 46
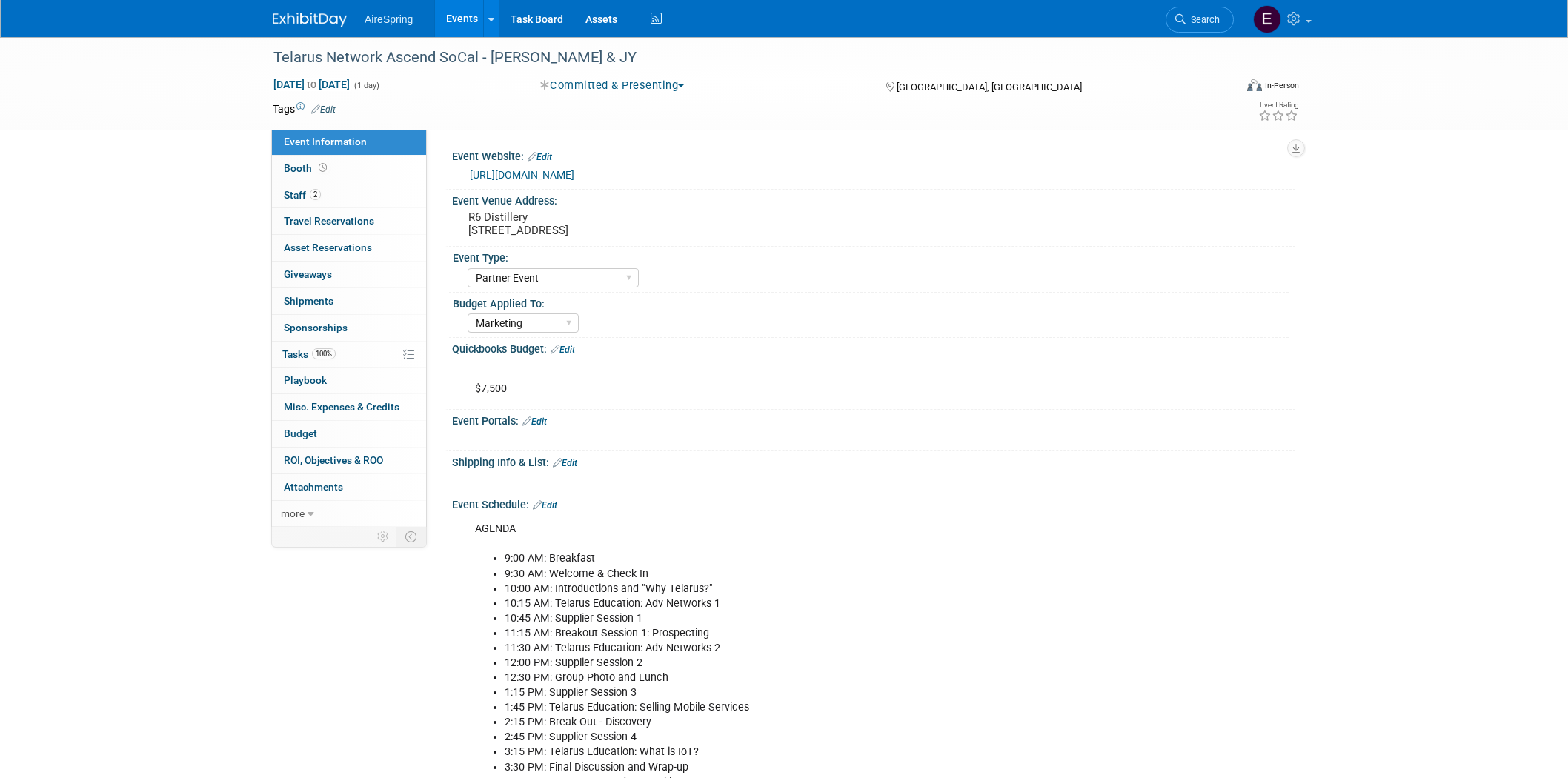
select select "Partner Event"
select select "Marketing"
drag, startPoint x: 465, startPoint y: 230, endPoint x: 674, endPoint y: 252, distance: 210.2
click at [698, 230] on div "R6 Distillery 909 E El Segundo Blvd, El Segundo, CA 90245" at bounding box center [628, 224] width 329 height 34
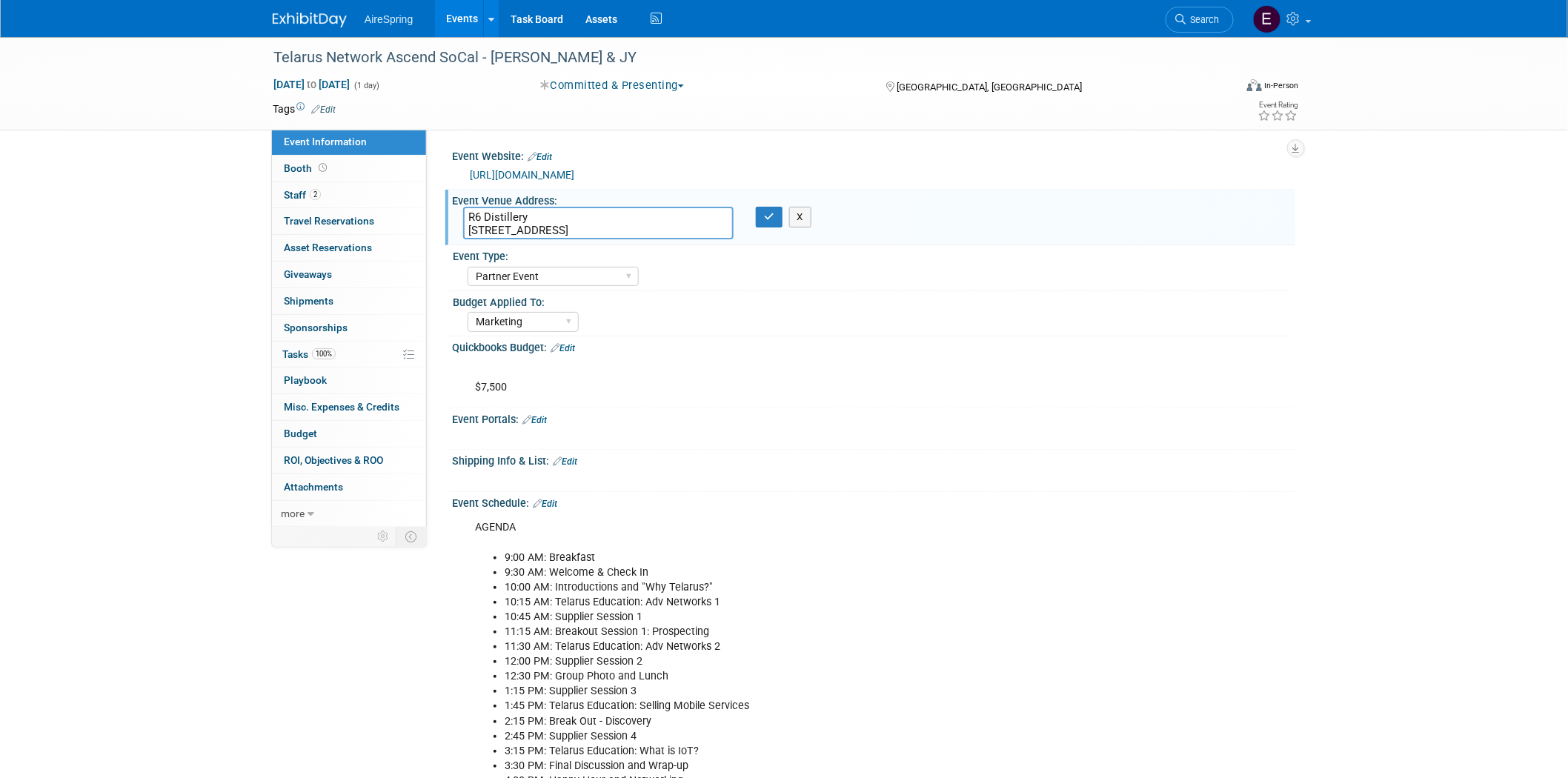
drag, startPoint x: 464, startPoint y: 228, endPoint x: 676, endPoint y: 224, distance: 212.0
click at [700, 233] on textarea "R6 Distillery 909 E El Segundo Blvd, El Segundo, CA 90245" at bounding box center [598, 223] width 270 height 32
drag, startPoint x: 719, startPoint y: 360, endPoint x: 708, endPoint y: 349, distance: 15.6
click at [714, 352] on div "Quickbooks Budget: Edit $7,500 X" at bounding box center [870, 372] width 850 height 72
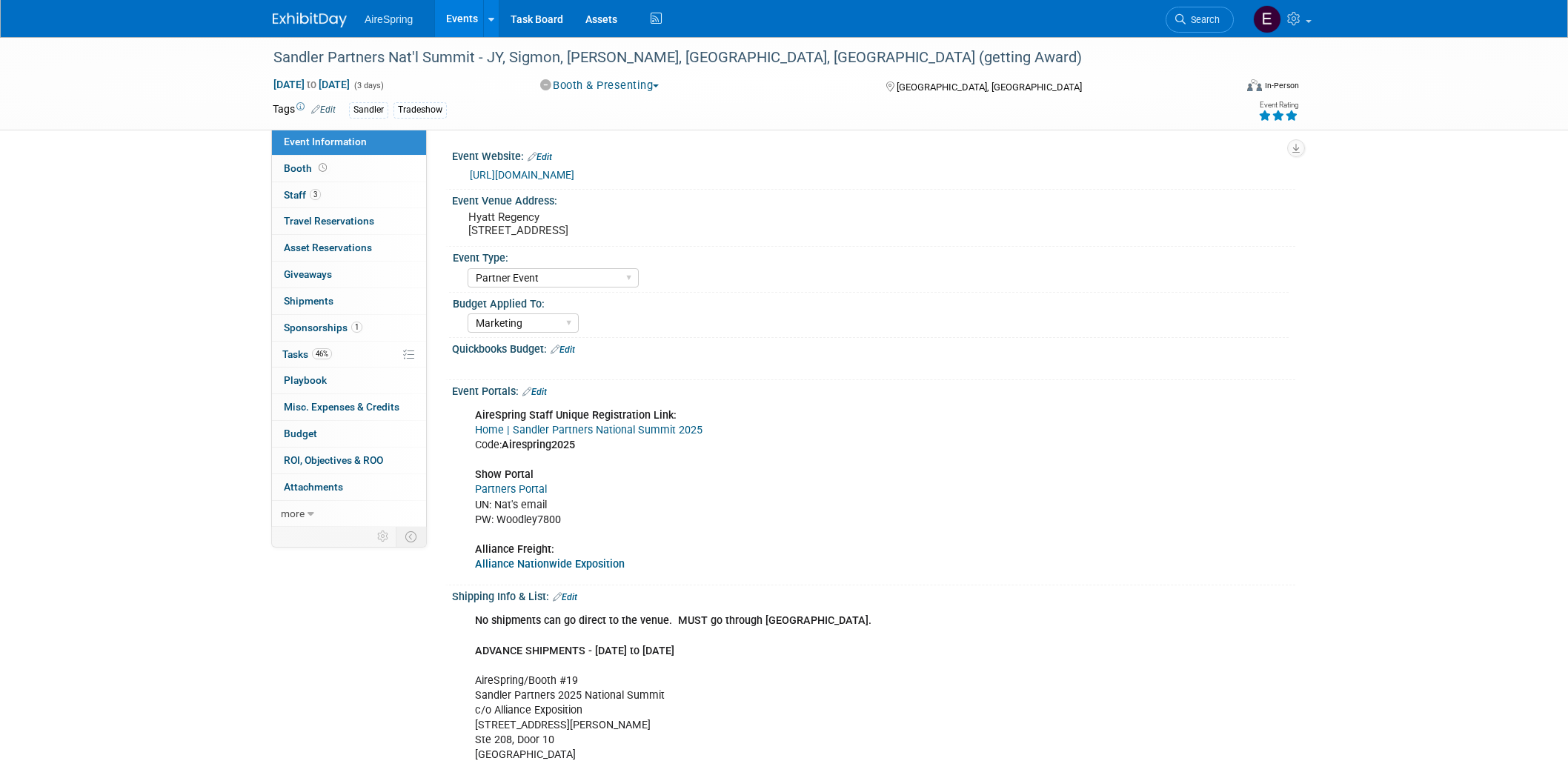
select select "Partner Event"
select select "Marketing"
drag, startPoint x: 465, startPoint y: 219, endPoint x: 713, endPoint y: 240, distance: 248.9
click at [713, 240] on div "Hyatt Regency [STREET_ADDRESS]" at bounding box center [628, 224] width 329 height 34
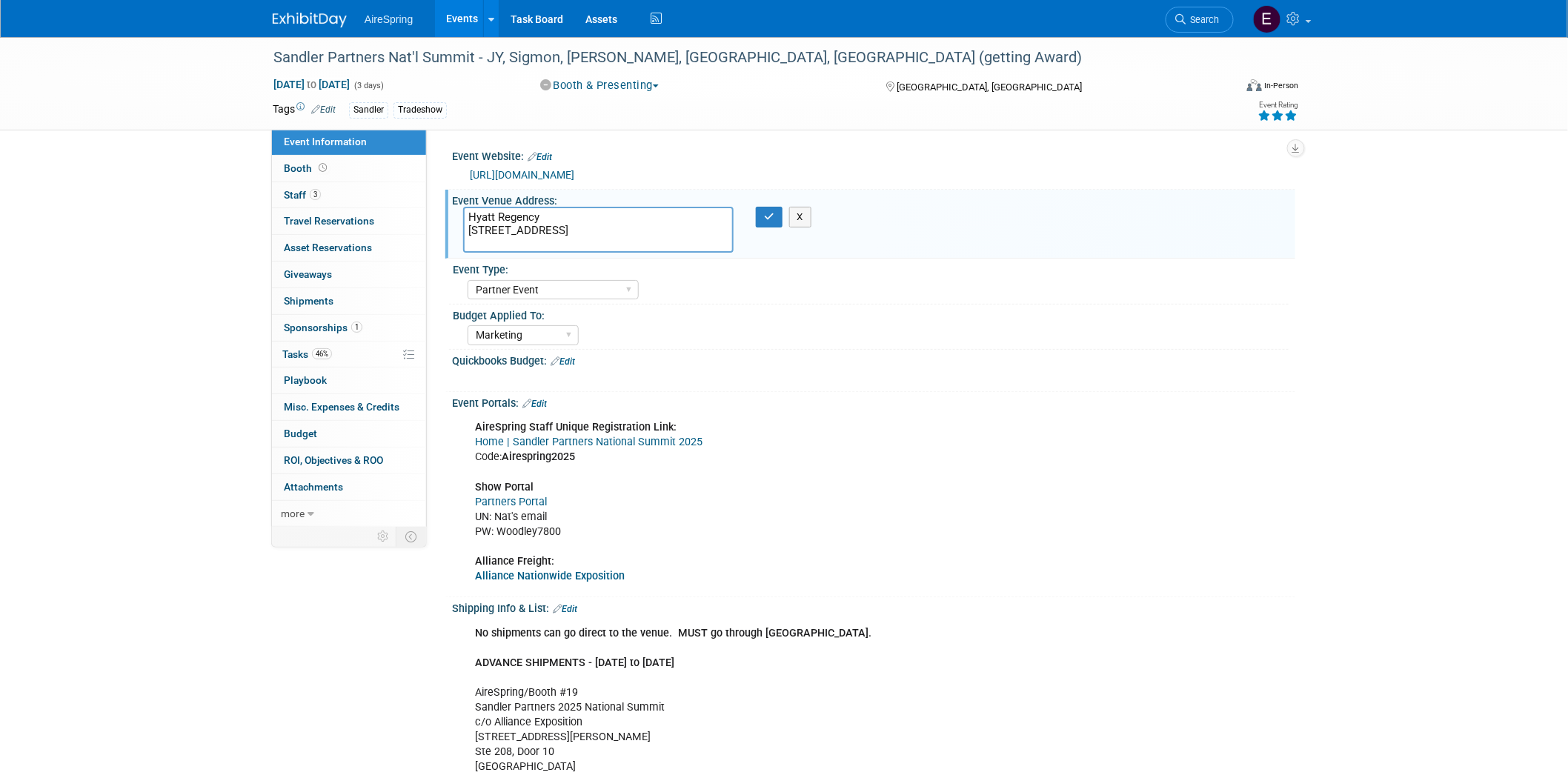
drag, startPoint x: 465, startPoint y: 215, endPoint x: 718, endPoint y: 240, distance: 254.2
click at [718, 235] on textarea "Hyatt Regency [STREET_ADDRESS]" at bounding box center [598, 229] width 270 height 46
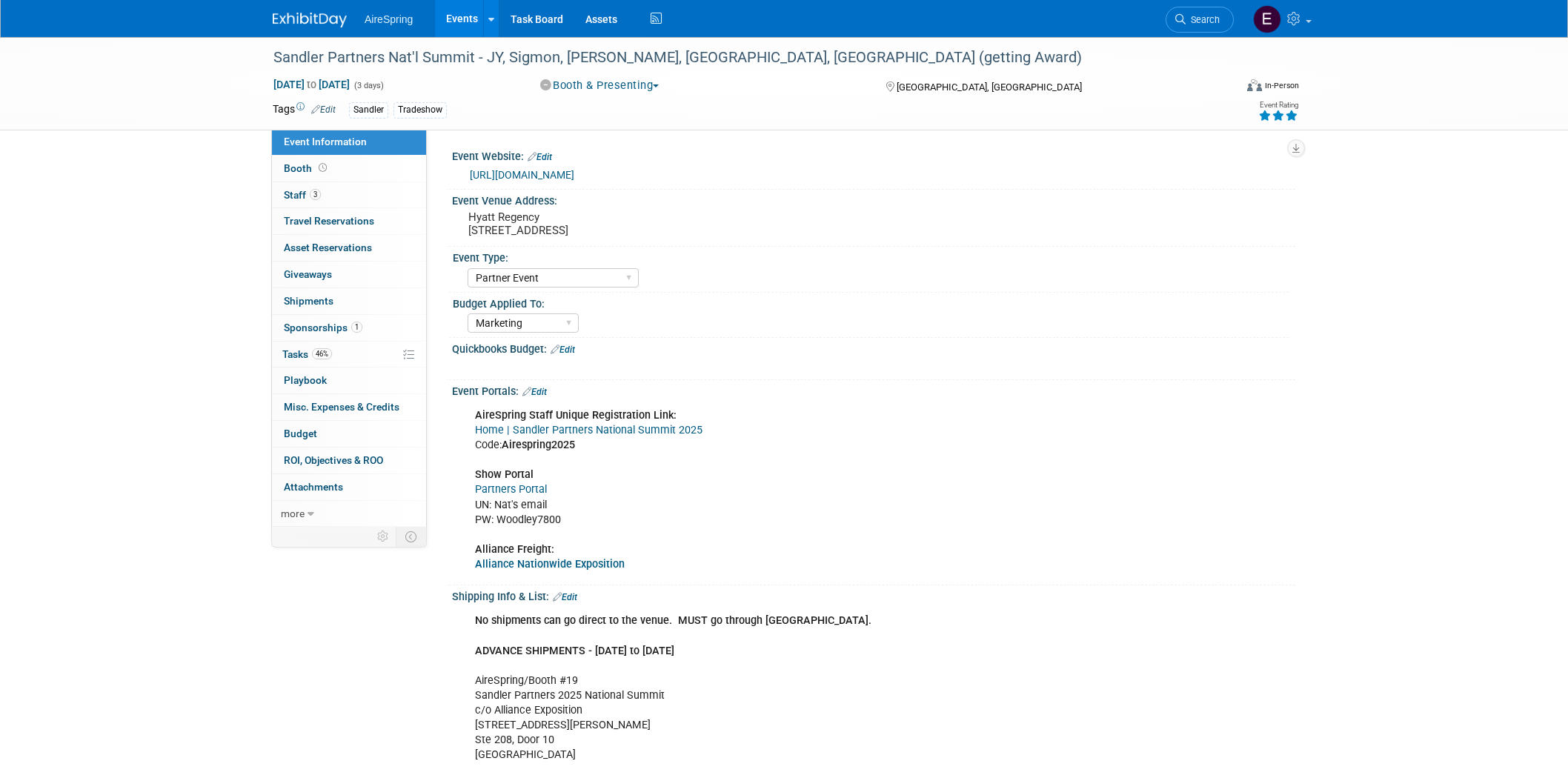
select select "Partner Event"
select select "Marketing"
drag, startPoint x: 465, startPoint y: 215, endPoint x: 715, endPoint y: 231, distance: 250.5
click at [715, 231] on div "Hyatt Regency [STREET_ADDRESS]" at bounding box center [628, 224] width 329 height 34
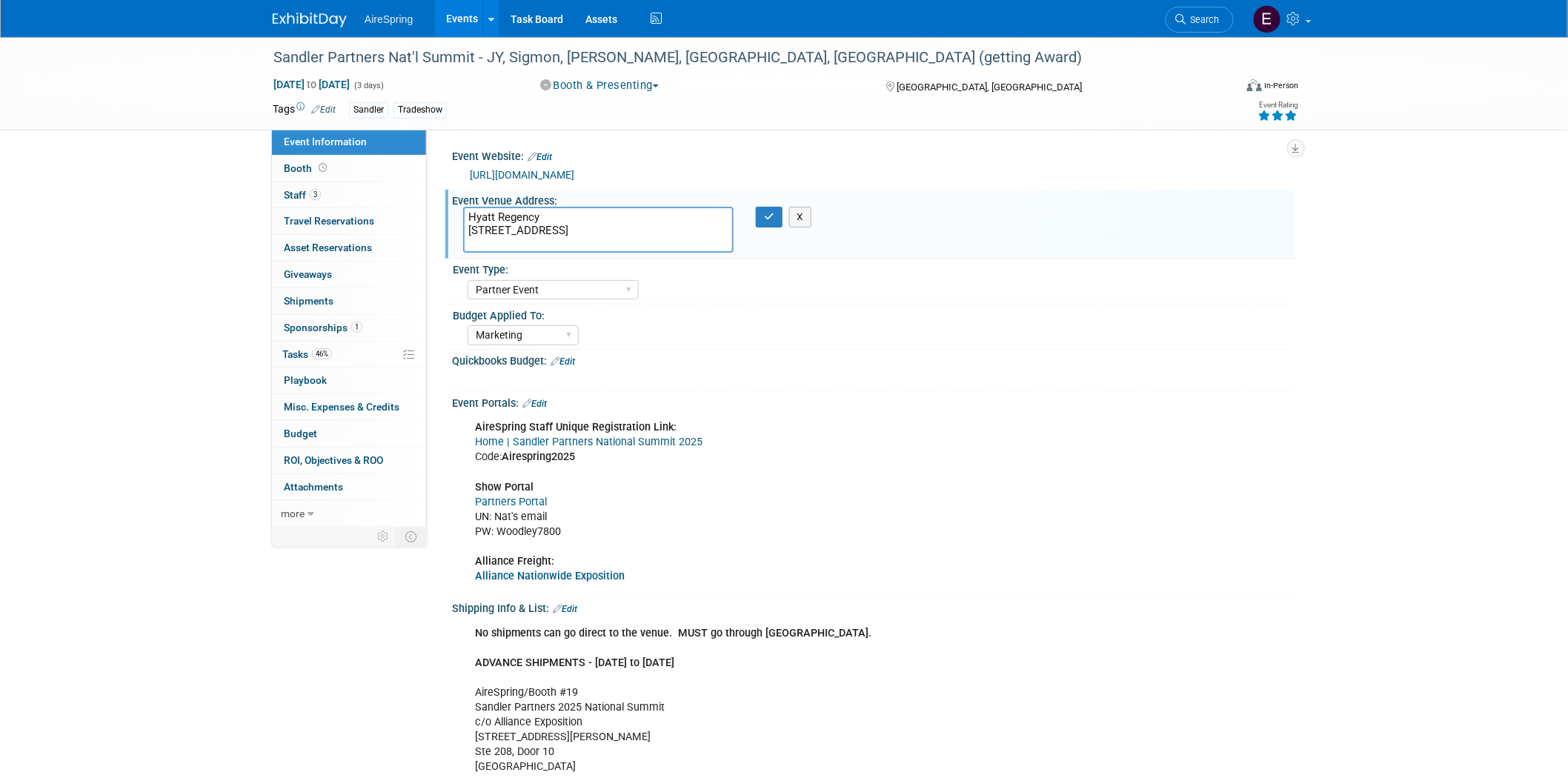
drag, startPoint x: 502, startPoint y: 209, endPoint x: 721, endPoint y: 230, distance: 220.0
click at [721, 230] on textarea "Hyatt Regency [STREET_ADDRESS]" at bounding box center [598, 229] width 270 height 46
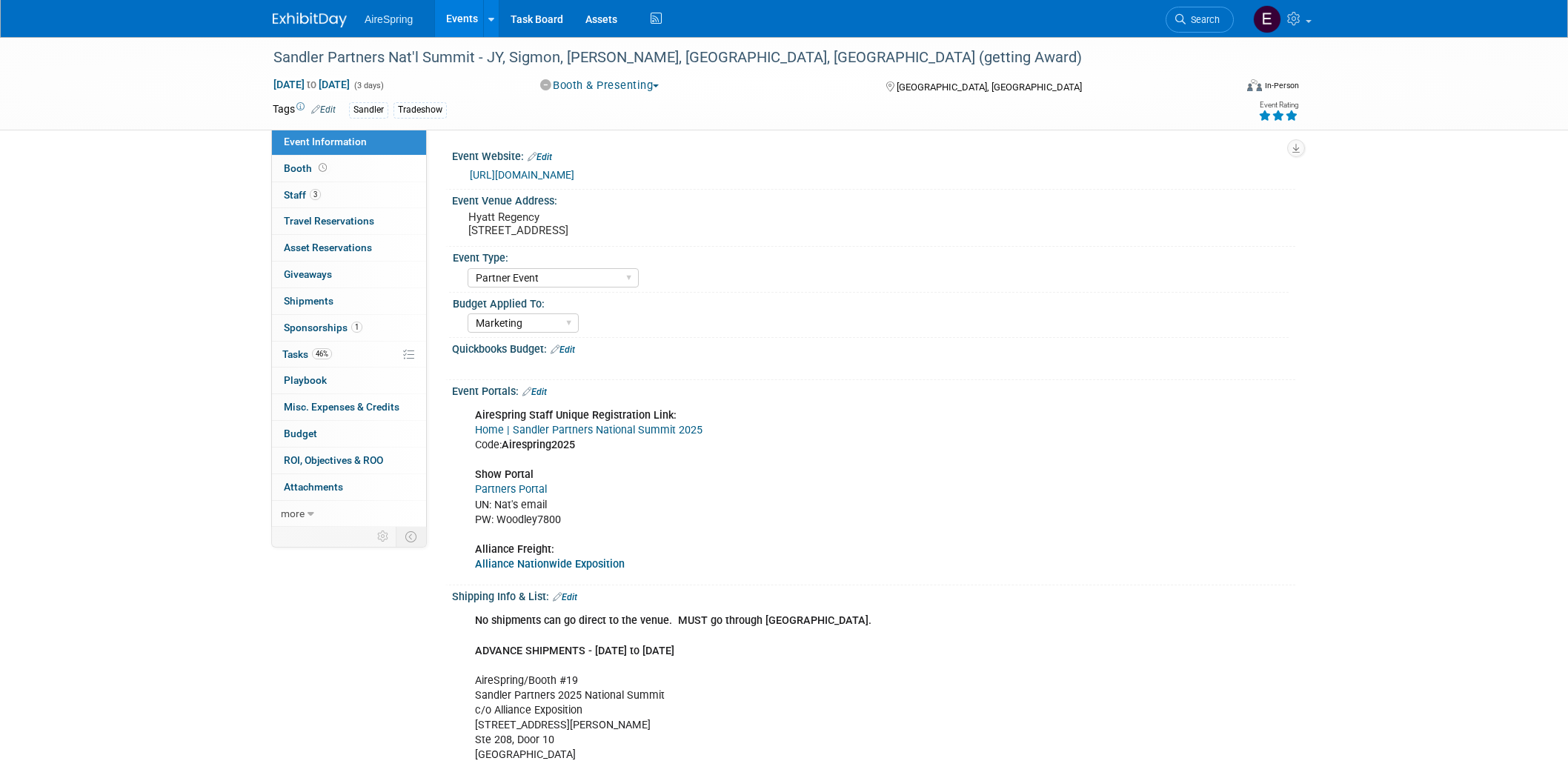
select select "Partner Event"
select select "Marketing"
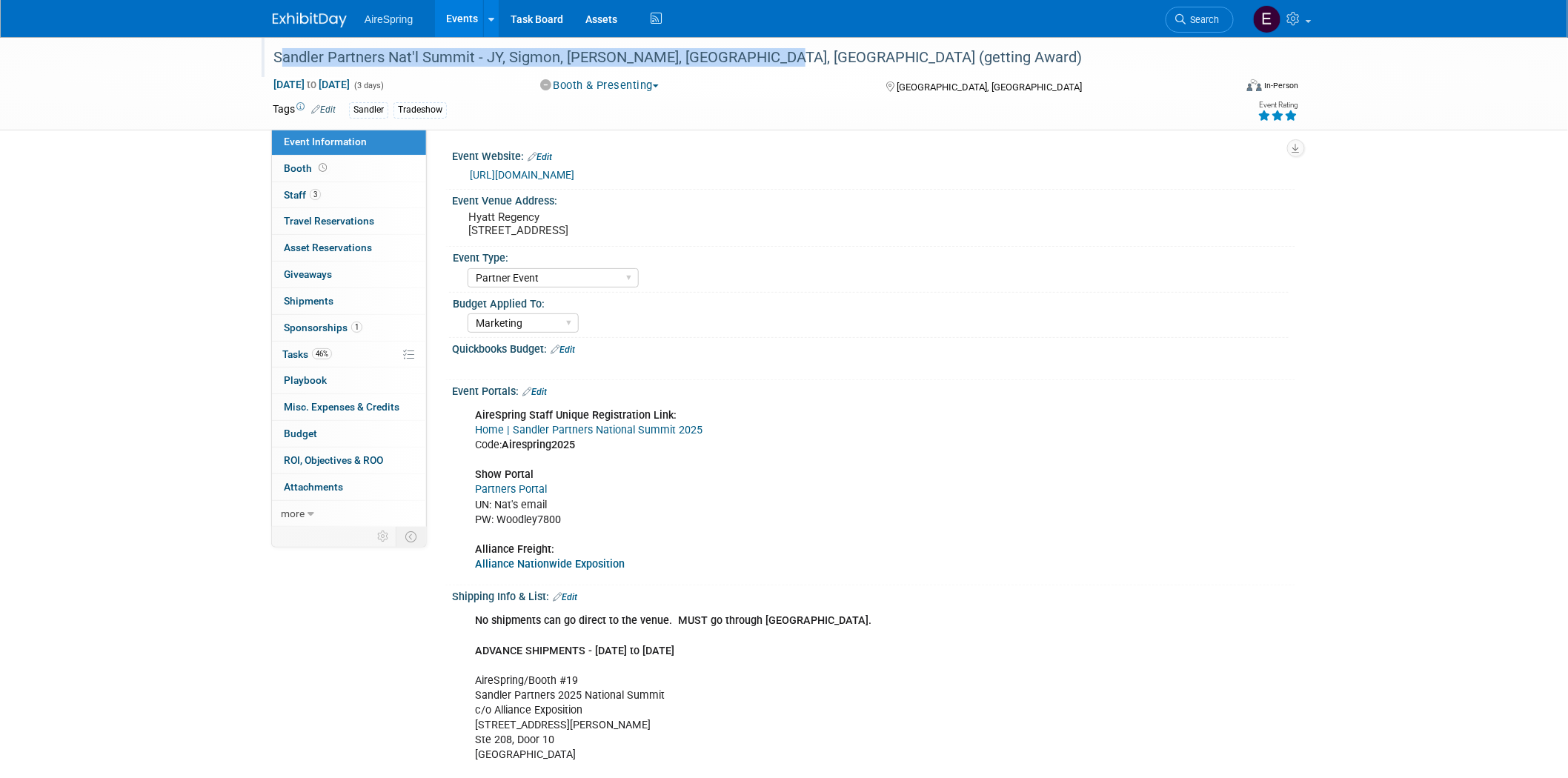
drag, startPoint x: 275, startPoint y: 54, endPoint x: 748, endPoint y: 63, distance: 473.1
click at [748, 63] on div "Sandler Partners Nat'l Summit - JY, Sigmon, [PERSON_NAME], [GEOGRAPHIC_DATA], […" at bounding box center [740, 57] width 943 height 27
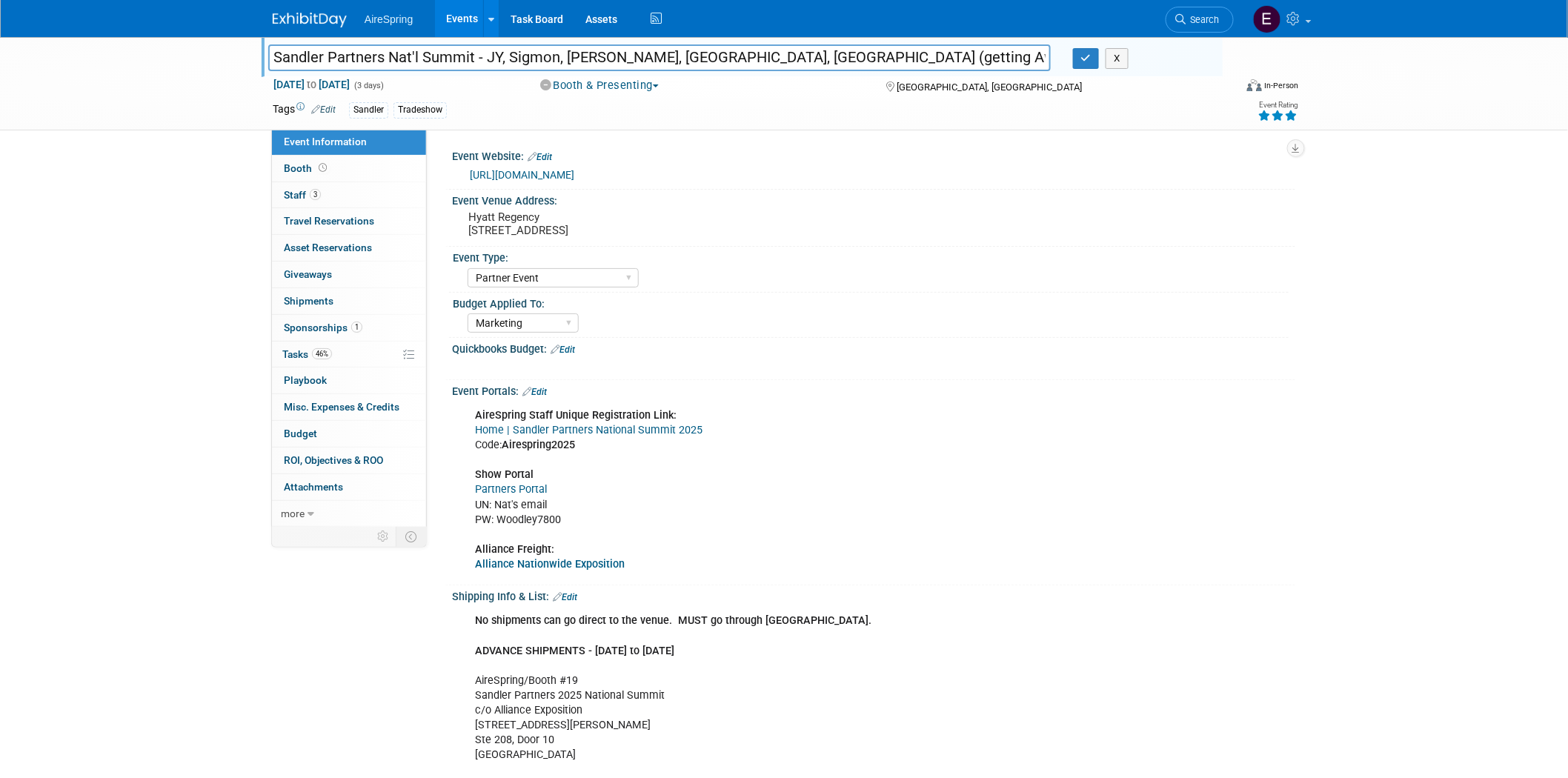
drag, startPoint x: 272, startPoint y: 56, endPoint x: 744, endPoint y: 55, distance: 472.0
click at [746, 54] on input "Sandler Partners Nat'l Summit - JY, Sigmon, [PERSON_NAME], [GEOGRAPHIC_DATA], […" at bounding box center [659, 57] width 782 height 26
click at [221, 86] on div "Sandler Partners Nat'l Summit - JY, Sigmon, [PERSON_NAME], [GEOGRAPHIC_DATA], […" at bounding box center [784, 84] width 1568 height 94
drag, startPoint x: 271, startPoint y: 55, endPoint x: 752, endPoint y: 58, distance: 481.0
click at [752, 58] on input "Sandler Partners Nat'l Summit - JY, Sigmon, [PERSON_NAME], [GEOGRAPHIC_DATA], […" at bounding box center [659, 57] width 782 height 26
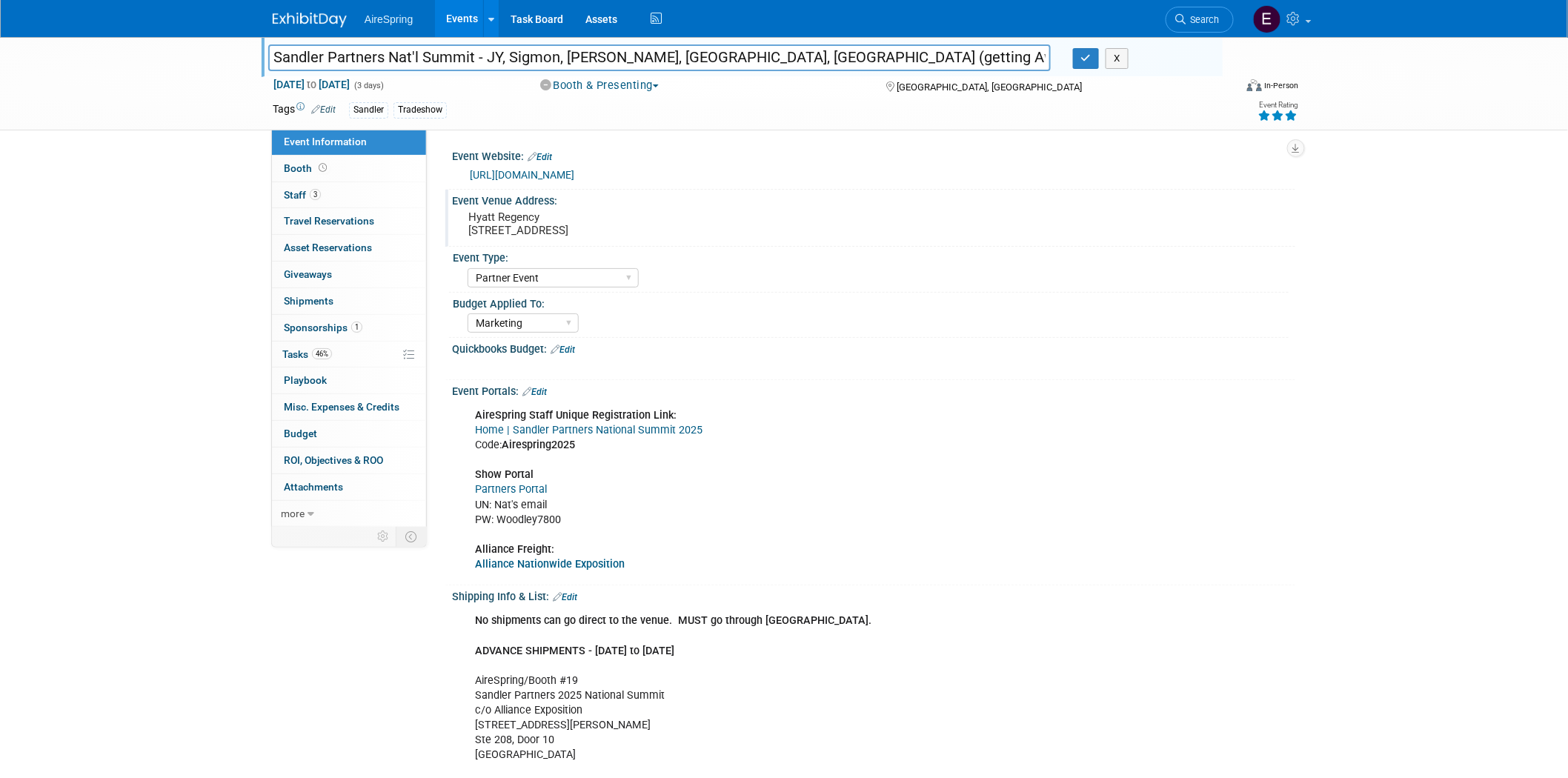
drag, startPoint x: 467, startPoint y: 215, endPoint x: 716, endPoint y: 225, distance: 249.2
click at [716, 225] on pre "Hyatt Regency [STREET_ADDRESS]" at bounding box center [627, 224] width 319 height 27
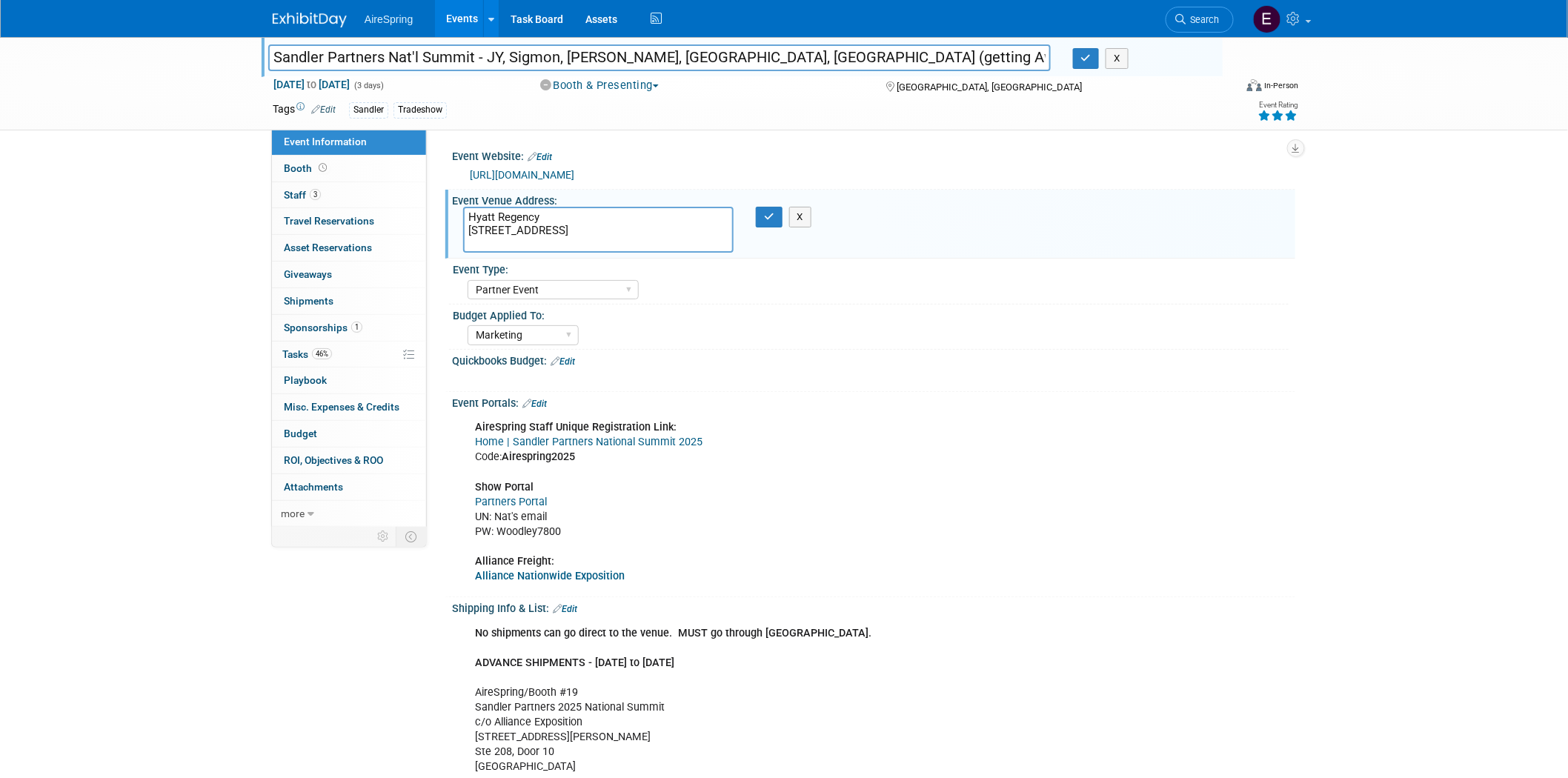
drag, startPoint x: 486, startPoint y: 218, endPoint x: 720, endPoint y: 232, distance: 234.4
click at [720, 232] on textarea "Hyatt Regency [STREET_ADDRESS]" at bounding box center [598, 229] width 270 height 46
